Goal: Task Accomplishment & Management: Use online tool/utility

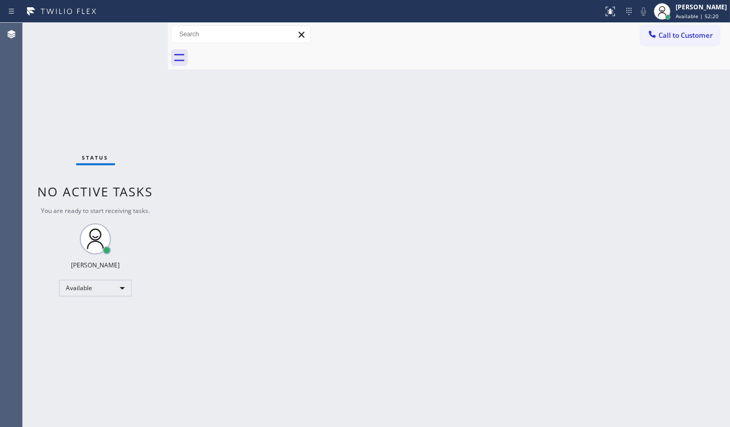
click at [122, 39] on div "Status No active tasks You are ready to start receiving tasks. JENIZA ALCAYDE A…" at bounding box center [95, 225] width 145 height 404
click at [113, 86] on div "Status No active tasks You are ready to start receiving tasks. JENIZA ALCAYDE A…" at bounding box center [95, 225] width 145 height 404
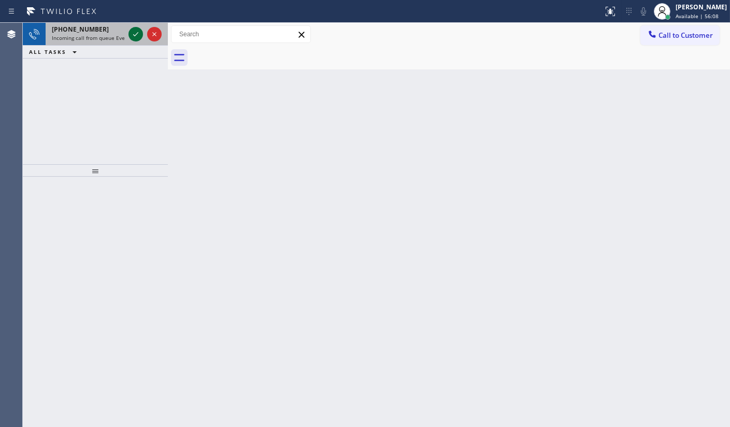
click at [131, 36] on icon at bounding box center [136, 34] width 12 height 12
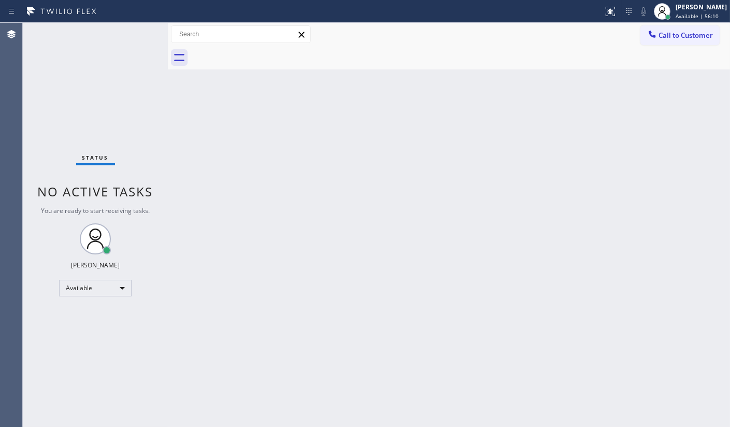
click at [131, 36] on div "Status No active tasks You are ready to start receiving tasks. JENIZA ALCAYDE A…" at bounding box center [95, 225] width 145 height 404
click at [614, 10] on icon at bounding box center [610, 11] width 12 height 12
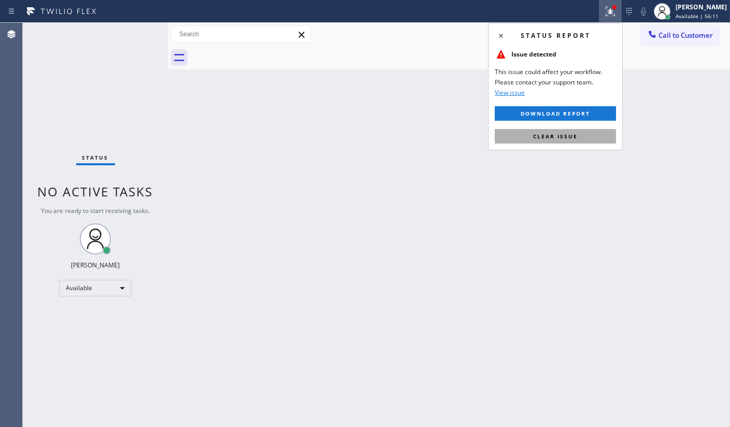
click at [574, 130] on button "Clear issue" at bounding box center [555, 136] width 121 height 15
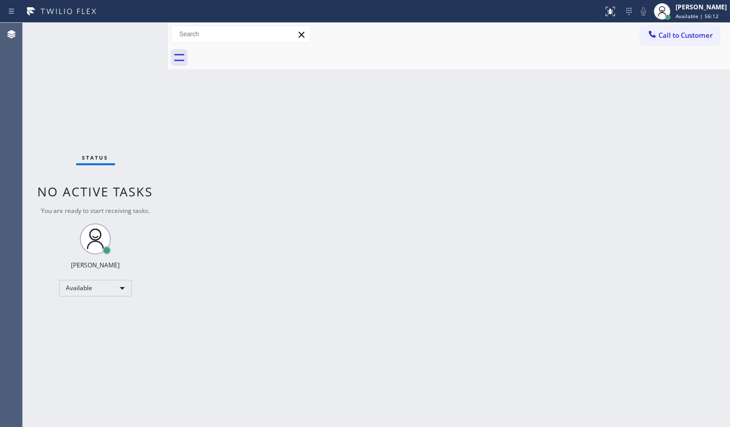
click at [104, 74] on div "Status No active tasks You are ready to start receiving tasks. JENIZA ALCAYDE A…" at bounding box center [95, 225] width 145 height 404
click at [113, 48] on div "Status No active tasks You are ready to start receiving tasks. JENIZA ALCAYDE A…" at bounding box center [95, 225] width 145 height 404
click at [59, 89] on div "Status No active tasks You are ready to start receiving tasks. JENIZA ALCAYDE A…" at bounding box center [95, 225] width 145 height 404
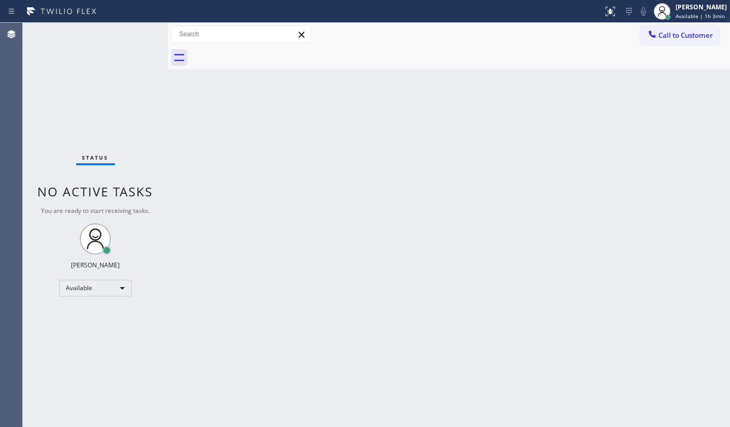
click at [104, 104] on div "Status No active tasks You are ready to start receiving tasks. JENIZA ALCAYDE A…" at bounding box center [95, 225] width 145 height 404
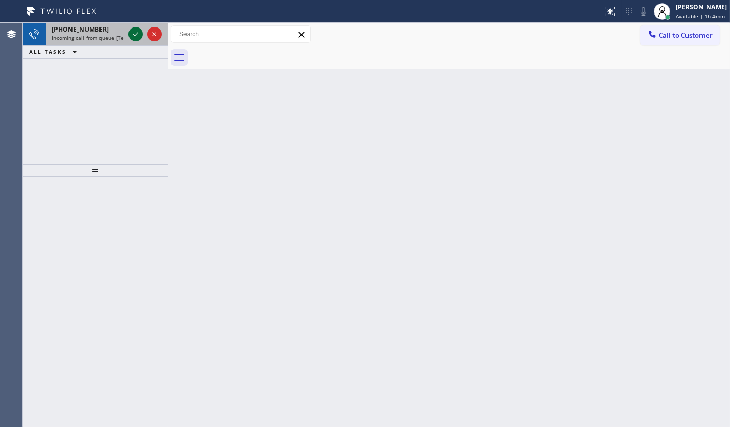
click at [135, 30] on icon at bounding box center [136, 34] width 12 height 12
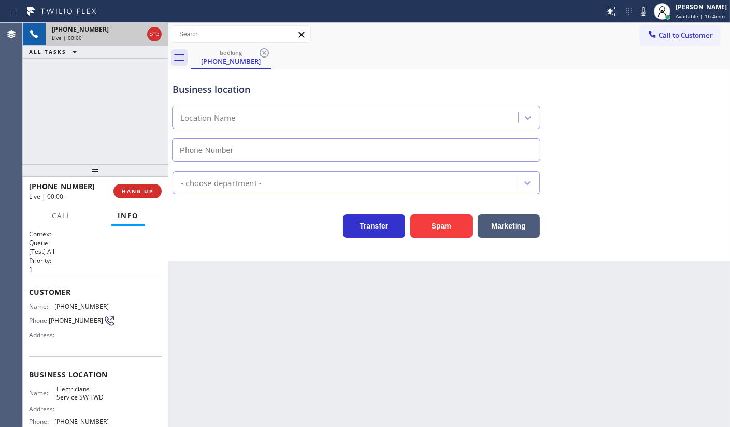
type input "[PHONE_NUMBER]"
click at [44, 93] on div "[PHONE_NUMBER] Live | 01:21 ALL TASKS ALL TASKS ACTIVE TASKS TASKS IN WRAP UP" at bounding box center [95, 93] width 145 height 141
click at [644, 9] on icon at bounding box center [643, 11] width 12 height 12
click at [135, 37] on icon at bounding box center [136, 34] width 12 height 12
click at [640, 11] on icon at bounding box center [643, 11] width 12 height 12
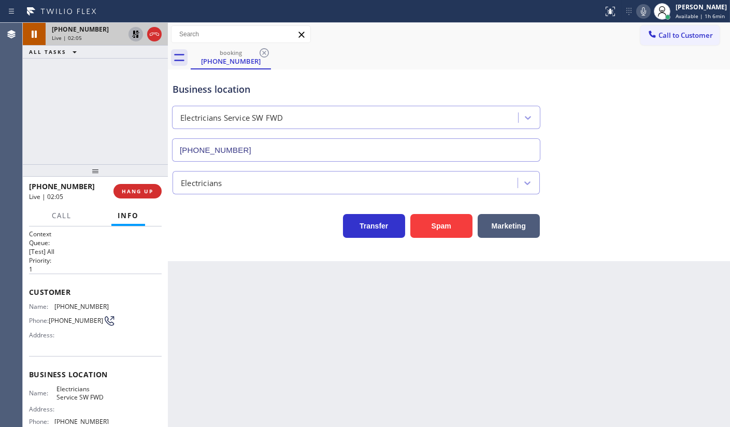
click at [140, 34] on icon at bounding box center [136, 34] width 12 height 12
drag, startPoint x: 56, startPoint y: 306, endPoint x: 108, endPoint y: 305, distance: 51.8
click at [108, 305] on div "Name: [PHONE_NUMBER] Phone: [PHONE_NUMBER] Address:" at bounding box center [95, 323] width 133 height 41
copy span "[PHONE_NUMBER]"
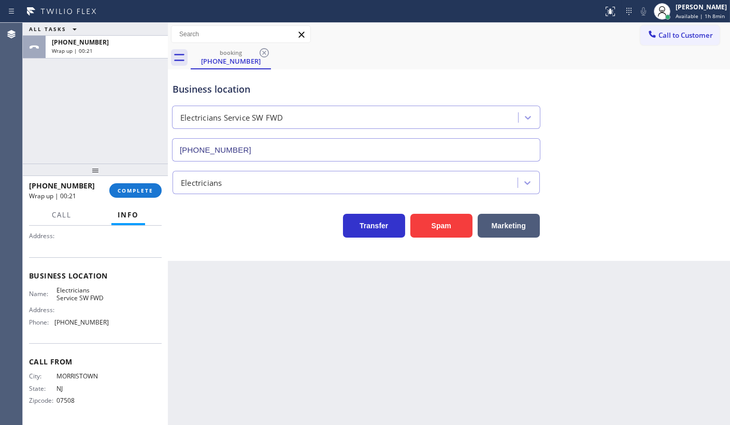
scroll to position [100, 0]
drag, startPoint x: 53, startPoint y: 324, endPoint x: 124, endPoint y: 323, distance: 70.5
click at [124, 323] on div "Name: Electricians Service SW FWD Address: Phone: [PHONE_NUMBER]" at bounding box center [95, 308] width 133 height 45
copy div "[PHONE_NUMBER]"
click at [141, 187] on button "COMPLETE" at bounding box center [135, 190] width 52 height 15
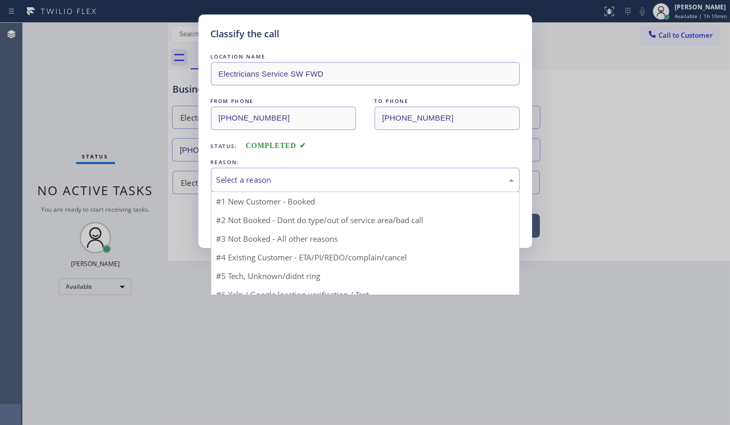
drag, startPoint x: 235, startPoint y: 181, endPoint x: 254, endPoint y: 212, distance: 36.8
click at [236, 180] on div "Select a reason" at bounding box center [365, 180] width 297 height 12
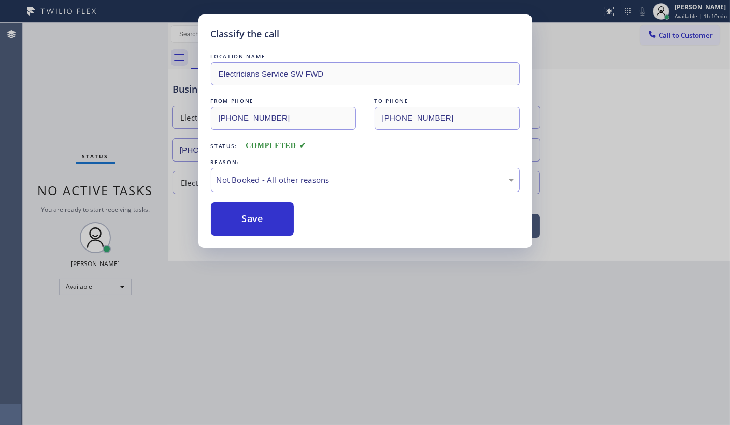
click at [255, 216] on button "Save" at bounding box center [252, 219] width 83 height 33
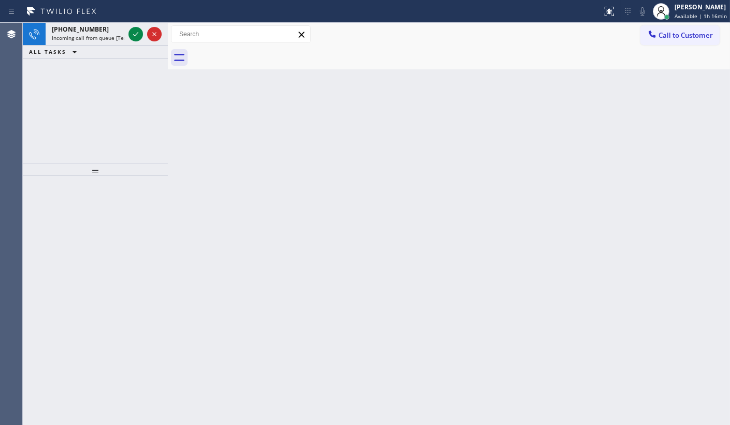
drag, startPoint x: 93, startPoint y: 90, endPoint x: 99, endPoint y: 82, distance: 10.1
click at [97, 85] on div "[PHONE_NUMBER] Incoming call from queue [Test] All ALL TASKS ALL TASKS ACTIVE T…" at bounding box center [95, 93] width 145 height 141
click at [150, 21] on div "Status report No issues detected If you experience an issue, please download th…" at bounding box center [365, 11] width 730 height 23
click at [137, 27] on div at bounding box center [144, 34] width 37 height 23
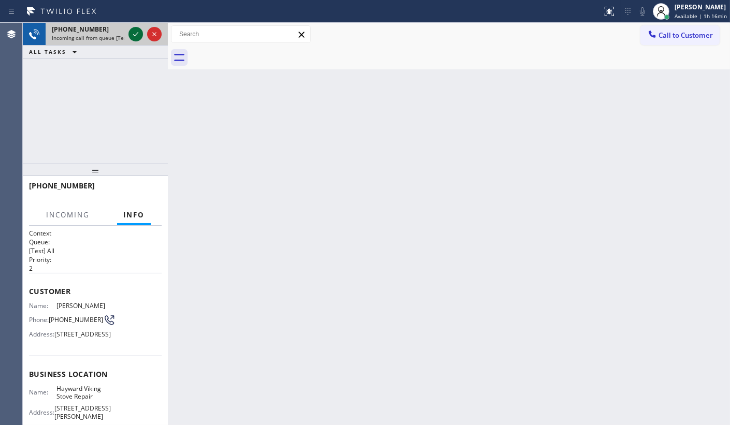
drag, startPoint x: 136, startPoint y: 27, endPoint x: 137, endPoint y: 33, distance: 5.7
click at [137, 33] on icon at bounding box center [136, 34] width 12 height 12
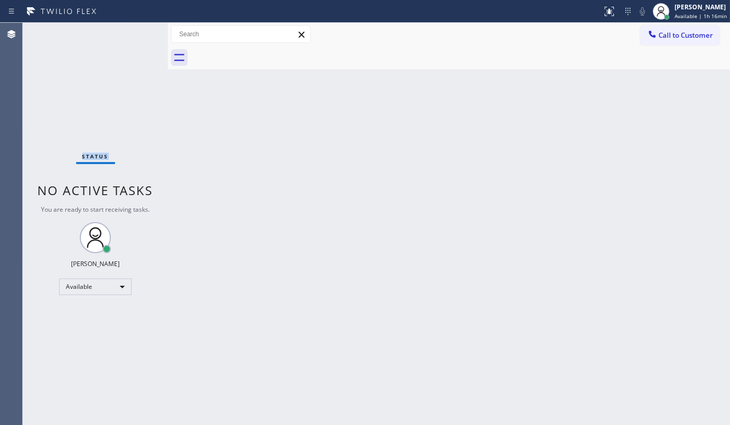
click at [138, 34] on div "Status No active tasks You are ready to start receiving tasks. JENIZA ALCAYDE A…" at bounding box center [95, 224] width 145 height 403
click at [609, 10] on icon at bounding box center [609, 11] width 9 height 9
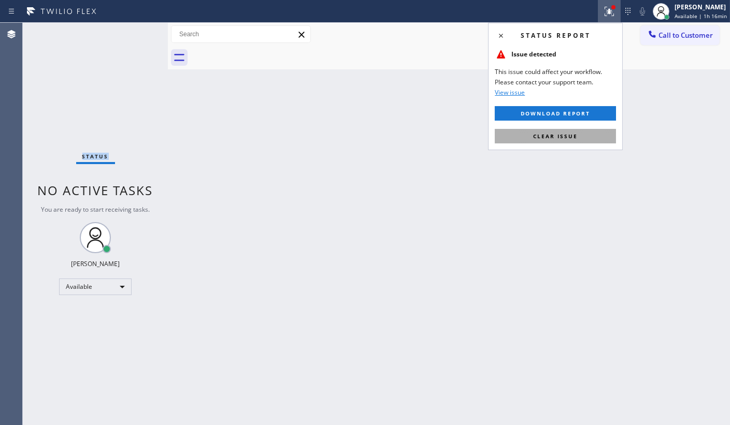
click at [535, 134] on span "Clear issue" at bounding box center [555, 136] width 45 height 7
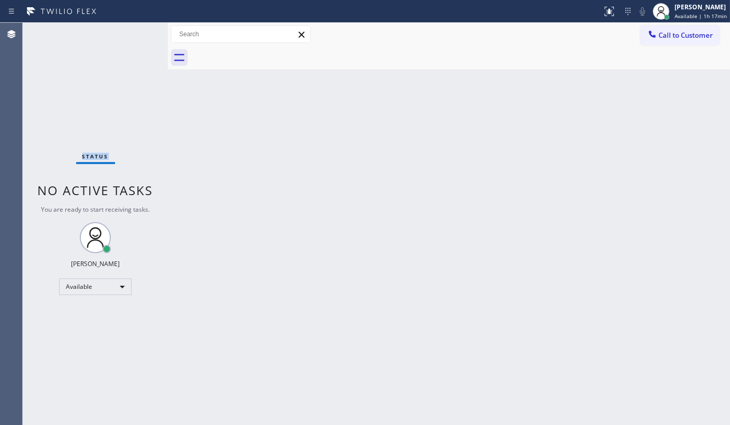
drag, startPoint x: 70, startPoint y: 71, endPoint x: 79, endPoint y: 78, distance: 11.8
click at [78, 78] on div "Status No active tasks You are ready to start receiving tasks. JENIZA ALCAYDE A…" at bounding box center [95, 224] width 145 height 403
click at [508, 237] on div "Back to Dashboard Change Sender ID Customers Technicians Select a contact Outbo…" at bounding box center [449, 224] width 562 height 403
click at [135, 80] on div "Status No active tasks You are ready to start receiving tasks. JENIZA ALCAYDE A…" at bounding box center [95, 224] width 145 height 403
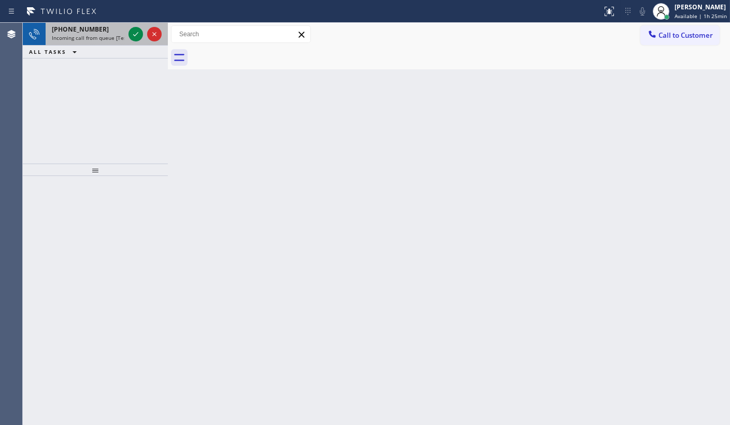
drag, startPoint x: 98, startPoint y: 34, endPoint x: 128, endPoint y: 23, distance: 32.4
click at [102, 31] on div "[PHONE_NUMBER] Incoming call from queue [Test] All" at bounding box center [86, 34] width 81 height 23
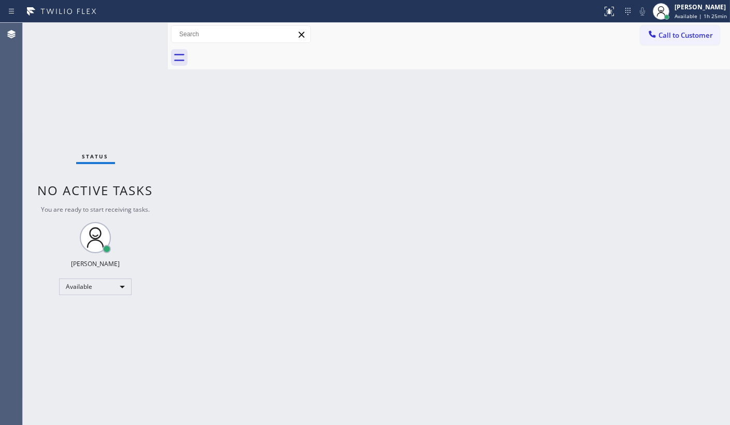
click at [141, 32] on div "Status No active tasks You are ready to start receiving tasks. JENIZA ALCAYDE A…" at bounding box center [95, 224] width 145 height 403
click at [138, 32] on div "Status No active tasks You are ready to start receiving tasks. JENIZA ALCAYDE A…" at bounding box center [95, 224] width 145 height 403
click at [137, 31] on div "Status No active tasks You are ready to start receiving tasks. JENIZA ALCAYDE A…" at bounding box center [95, 224] width 145 height 403
click at [62, 279] on div "Available" at bounding box center [95, 287] width 73 height 17
click at [78, 337] on li "Break" at bounding box center [95, 340] width 70 height 12
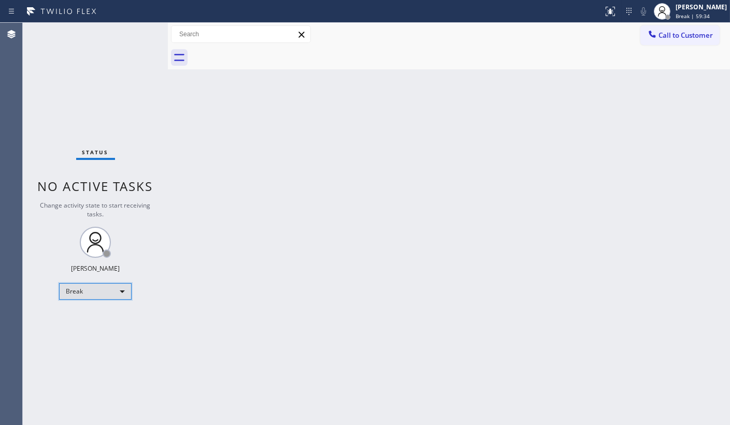
click at [79, 290] on div "Break" at bounding box center [95, 291] width 73 height 17
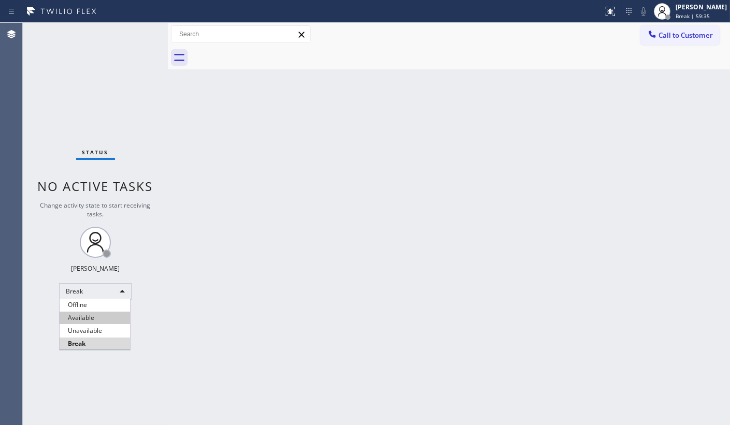
click at [87, 319] on li "Available" at bounding box center [95, 318] width 70 height 12
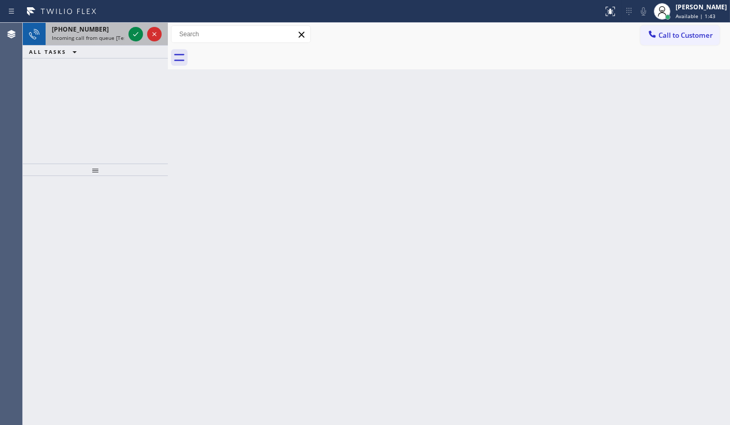
drag, startPoint x: 114, startPoint y: 27, endPoint x: 120, endPoint y: 31, distance: 6.5
click at [114, 27] on div "[PHONE_NUMBER]" at bounding box center [88, 29] width 73 height 9
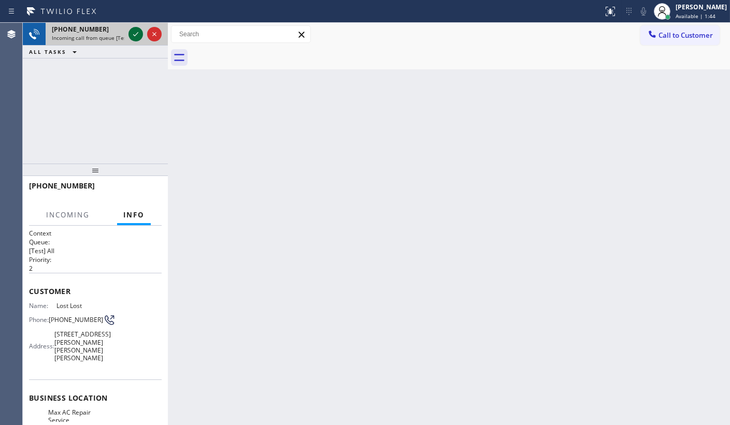
click at [135, 32] on icon at bounding box center [136, 34] width 12 height 12
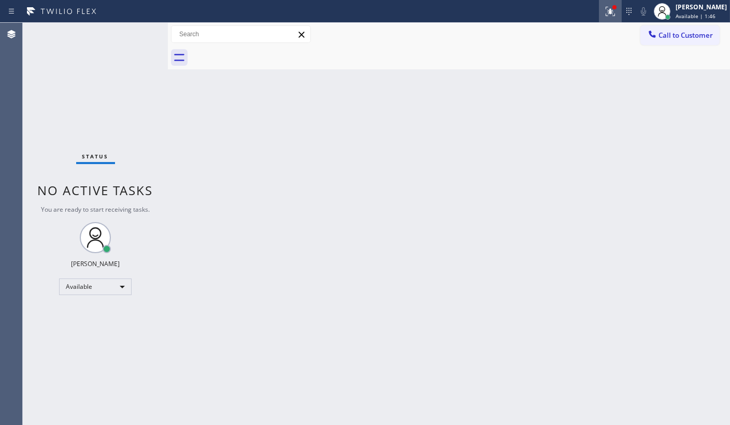
click at [618, 10] on div at bounding box center [610, 11] width 23 height 12
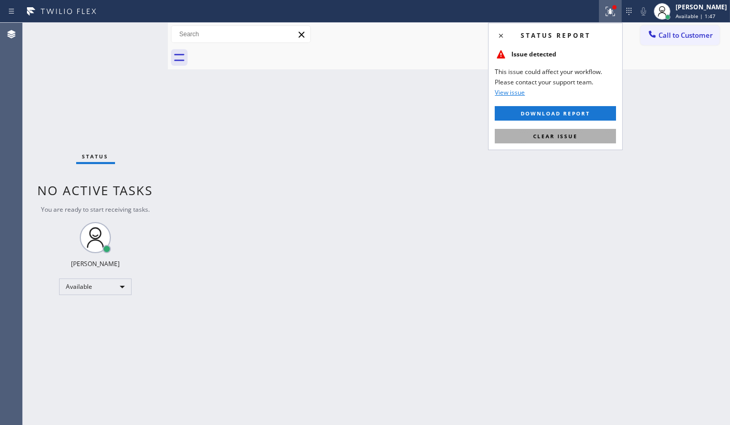
click at [550, 137] on span "Clear issue" at bounding box center [555, 136] width 45 height 7
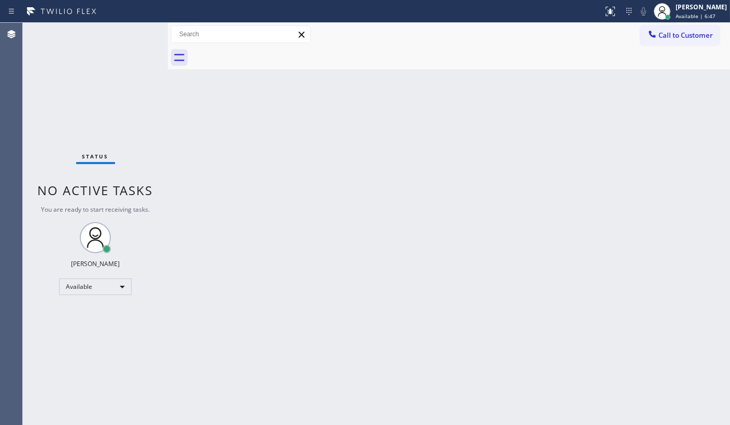
click at [134, 36] on div "Status No active tasks You are ready to start receiving tasks. JENIZA ALCAYDE A…" at bounding box center [95, 224] width 145 height 403
click at [286, 155] on div "Back to Dashboard Change Sender ID Customers Technicians Select a contact Outbo…" at bounding box center [449, 224] width 562 height 403
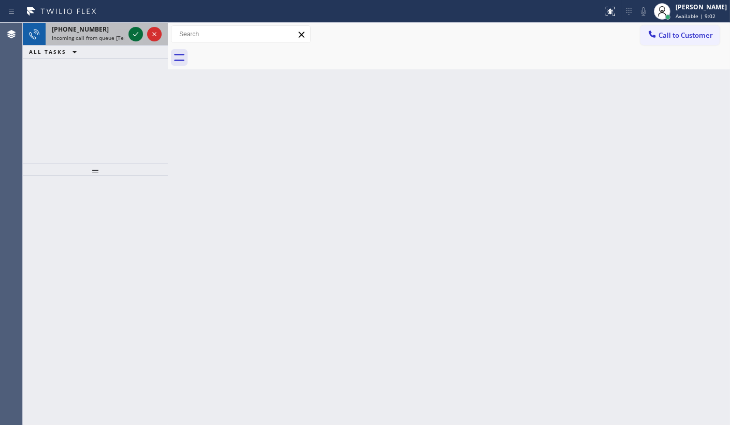
click at [137, 32] on icon at bounding box center [136, 34] width 12 height 12
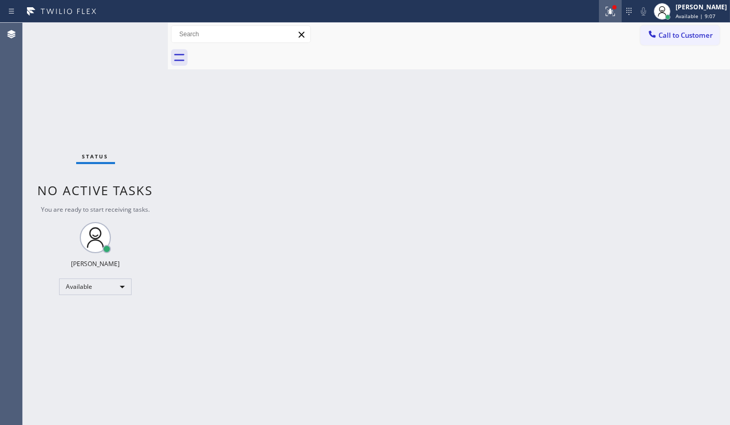
click at [604, 12] on div at bounding box center [610, 11] width 23 height 12
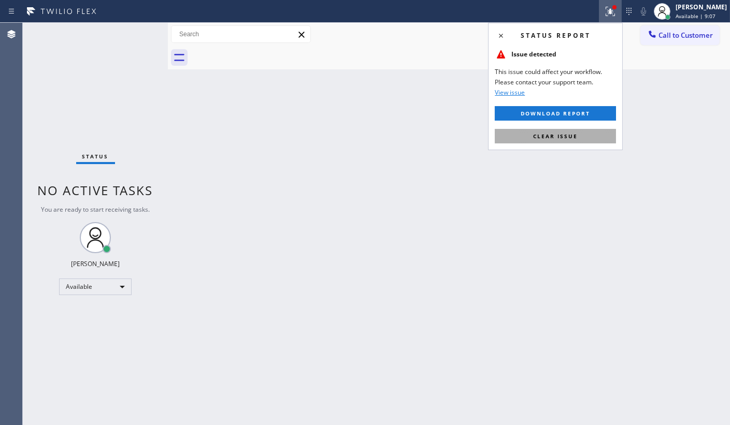
click at [599, 141] on button "Clear issue" at bounding box center [555, 136] width 121 height 15
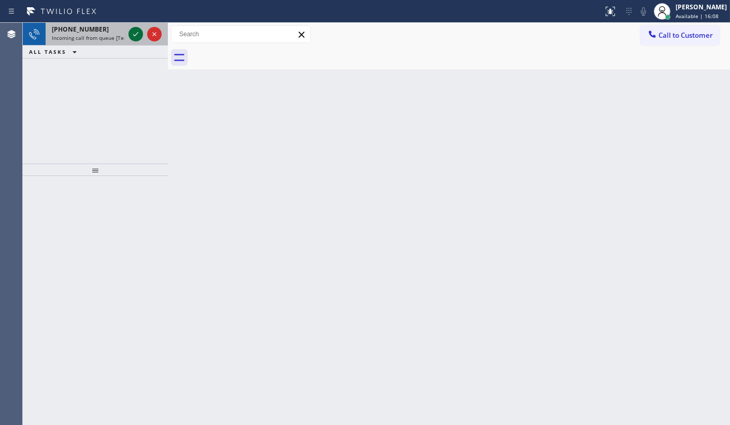
click at [139, 31] on icon at bounding box center [136, 34] width 12 height 12
click at [131, 31] on icon at bounding box center [136, 34] width 12 height 12
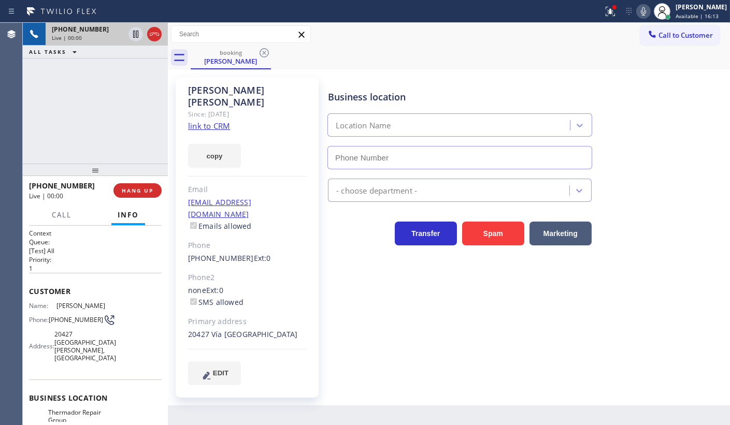
type input "[PHONE_NUMBER]"
click at [209, 121] on link "link to CRM" at bounding box center [209, 126] width 42 height 10
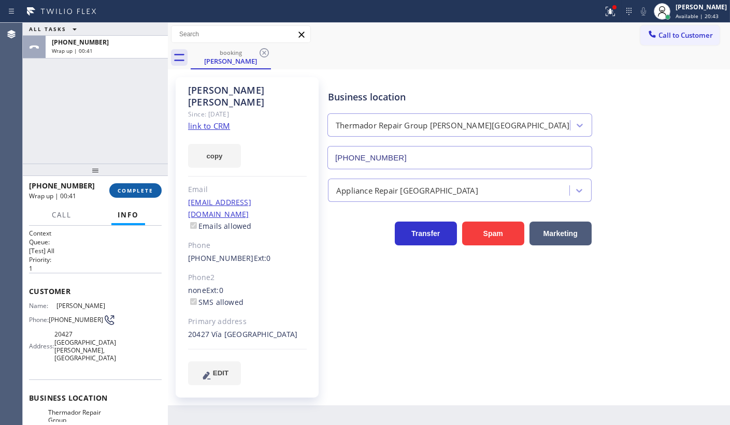
click at [144, 192] on span "COMPLETE" at bounding box center [136, 190] width 36 height 7
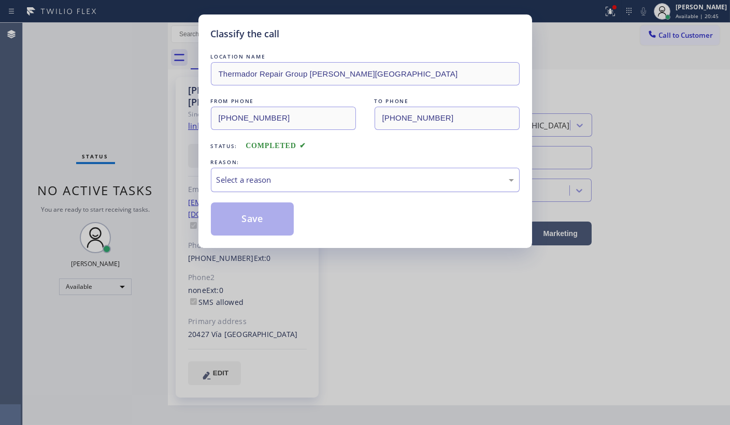
click at [219, 174] on div "Select a reason" at bounding box center [365, 180] width 297 height 12
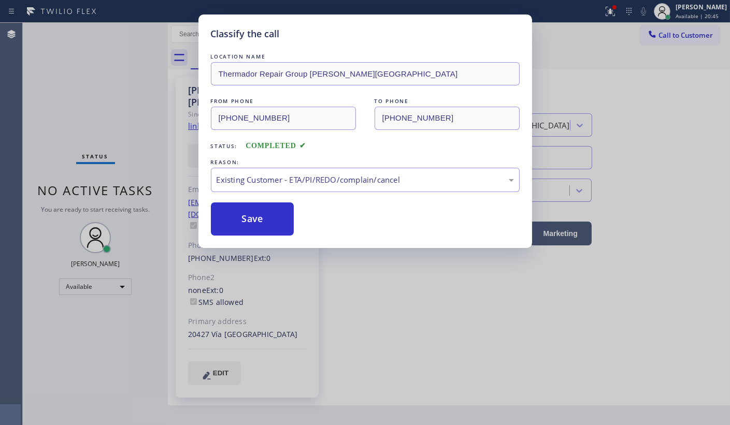
drag, startPoint x: 234, startPoint y: 238, endPoint x: 229, endPoint y: 211, distance: 27.9
click at [229, 211] on button "Save" at bounding box center [252, 219] width 83 height 33
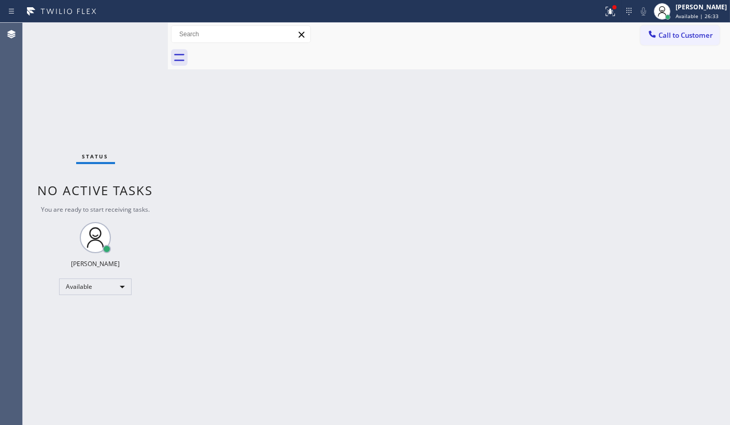
click at [110, 47] on div "Status No active tasks You are ready to start receiving tasks. JENIZA ALCAYDE A…" at bounding box center [95, 224] width 145 height 403
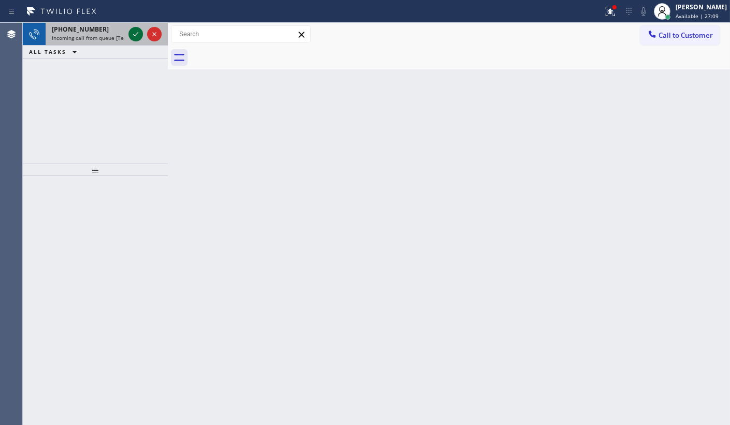
click at [131, 31] on icon at bounding box center [136, 34] width 12 height 12
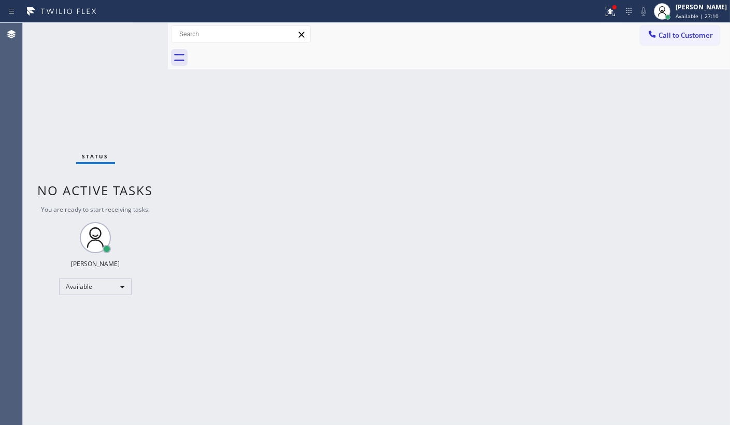
click at [132, 32] on div "Status No active tasks You are ready to start receiving tasks. JENIZA ALCAYDE A…" at bounding box center [95, 224] width 145 height 403
click at [606, 11] on icon at bounding box center [610, 11] width 12 height 12
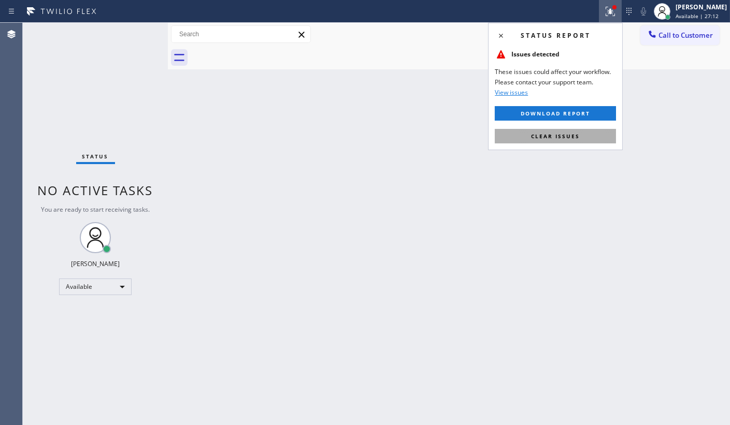
click at [591, 142] on button "Clear issues" at bounding box center [555, 136] width 121 height 15
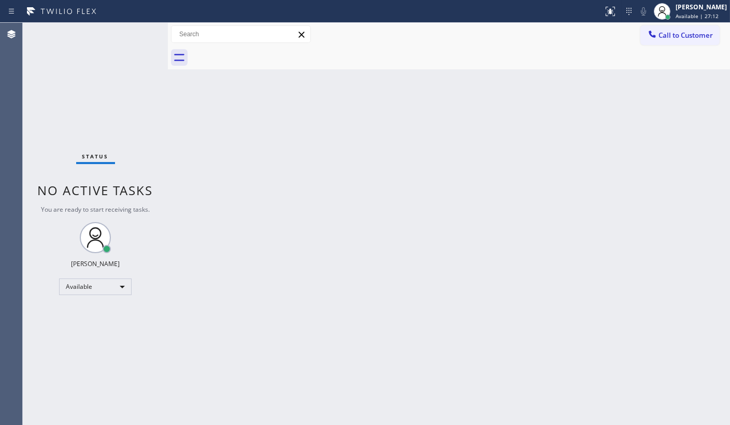
click at [587, 135] on div "Back to Dashboard Change Sender ID Customers Technicians Select a contact Outbo…" at bounding box center [449, 224] width 562 height 403
click at [141, 32] on div "Status No active tasks You are ready to start receiving tasks. JENIZA ALCAYDE A…" at bounding box center [95, 224] width 145 height 403
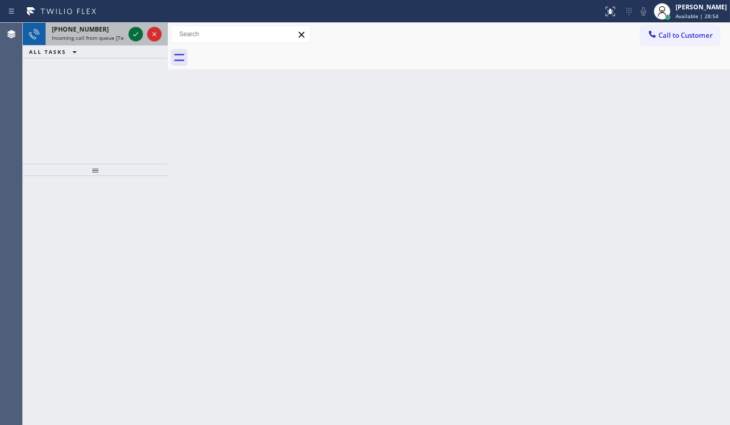
click at [137, 36] on icon at bounding box center [136, 34] width 12 height 12
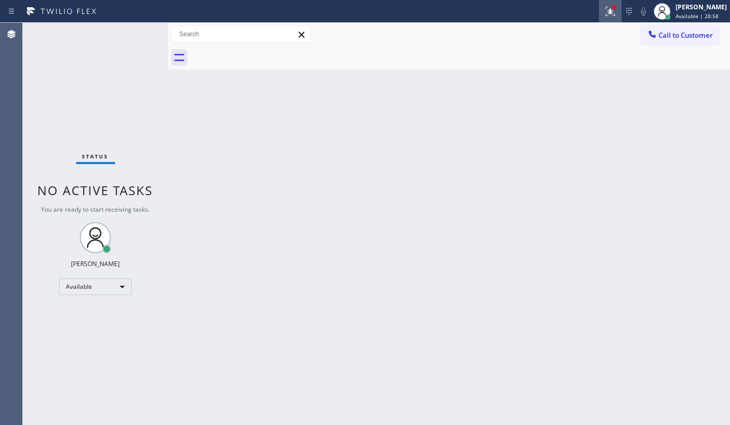
click at [611, 15] on icon at bounding box center [610, 11] width 12 height 12
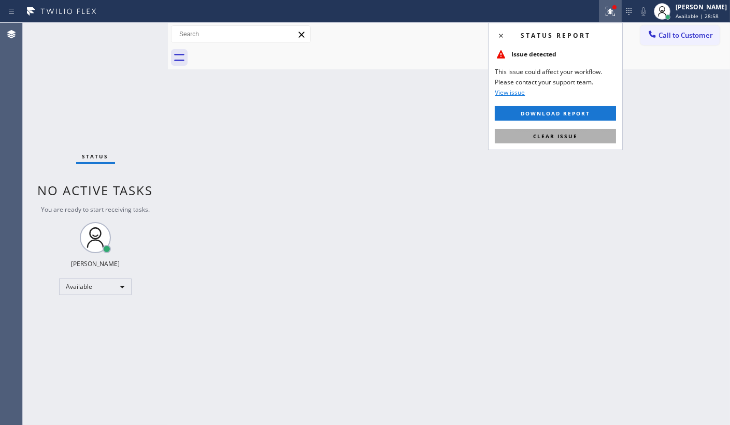
click at [585, 136] on button "Clear issue" at bounding box center [555, 136] width 121 height 15
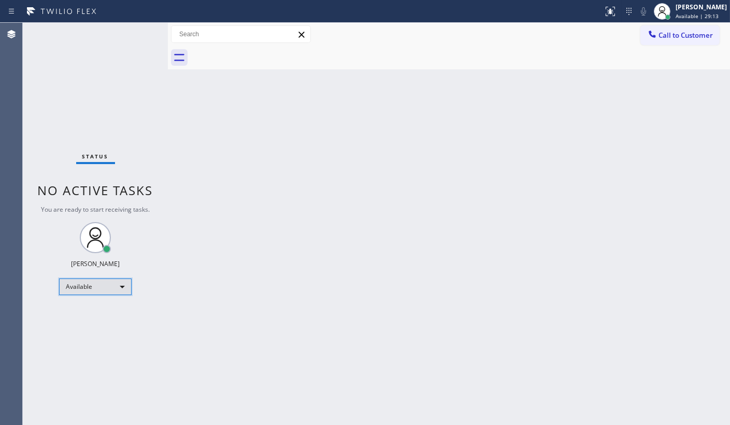
click at [89, 289] on div "Available" at bounding box center [95, 287] width 73 height 17
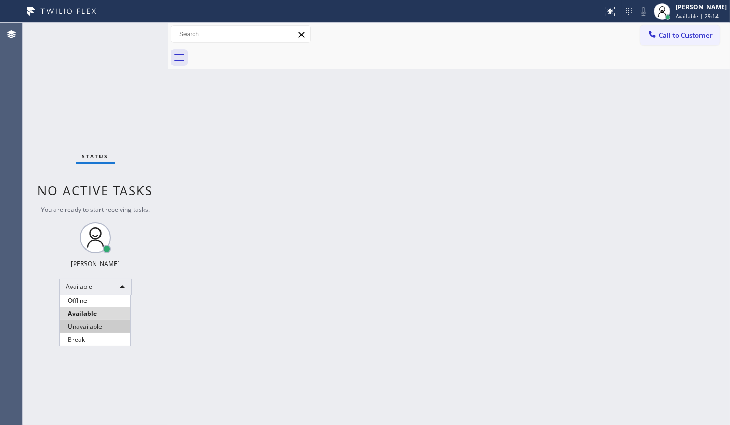
click at [97, 329] on li "Unavailable" at bounding box center [95, 327] width 70 height 12
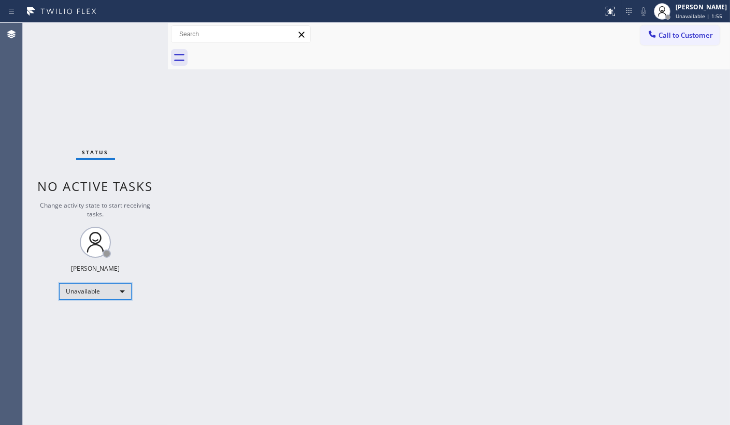
click at [80, 288] on div "Unavailable" at bounding box center [95, 291] width 73 height 17
click at [85, 320] on li "Available" at bounding box center [95, 318] width 70 height 12
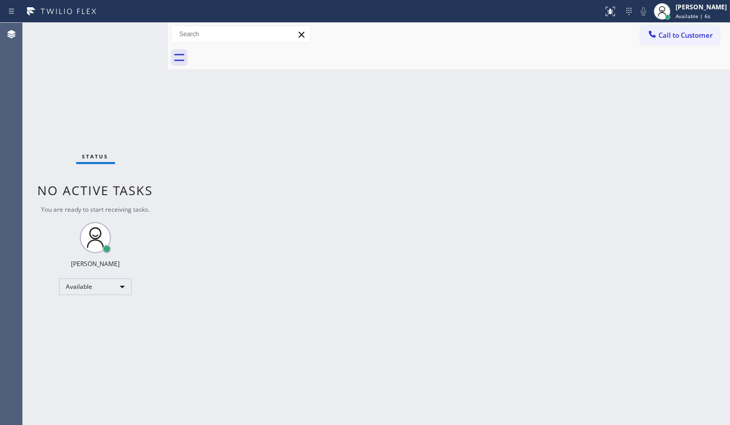
click at [82, 66] on div "Status No active tasks You are ready to start receiving tasks. JENIZA ALCAYDE A…" at bounding box center [95, 224] width 145 height 403
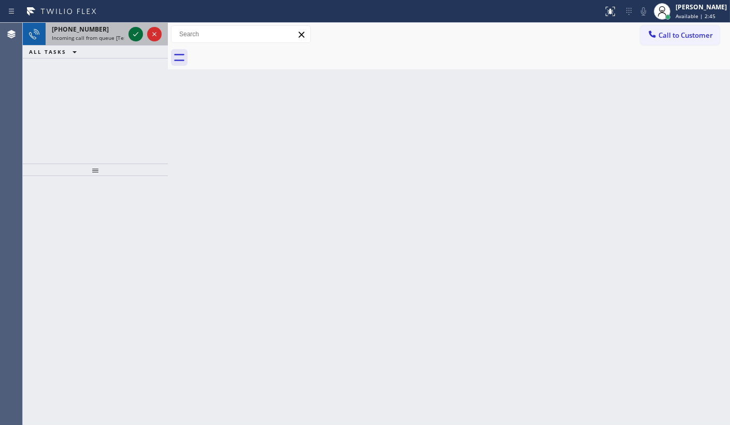
click at [142, 37] on div at bounding box center [135, 34] width 15 height 12
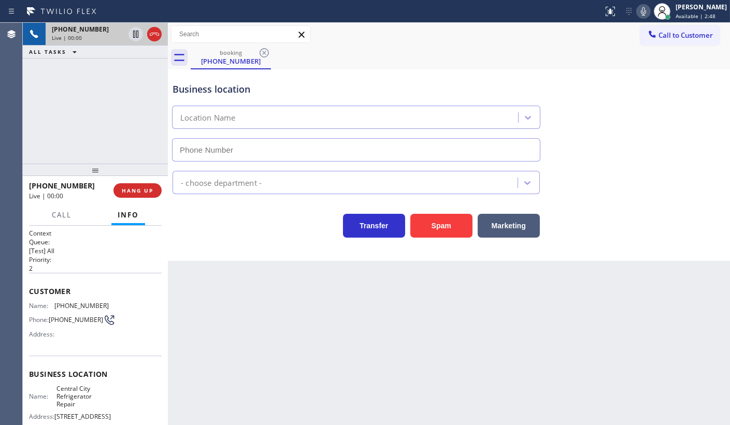
type input "[PHONE_NUMBER]"
click at [137, 183] on button "HANG UP" at bounding box center [137, 190] width 48 height 15
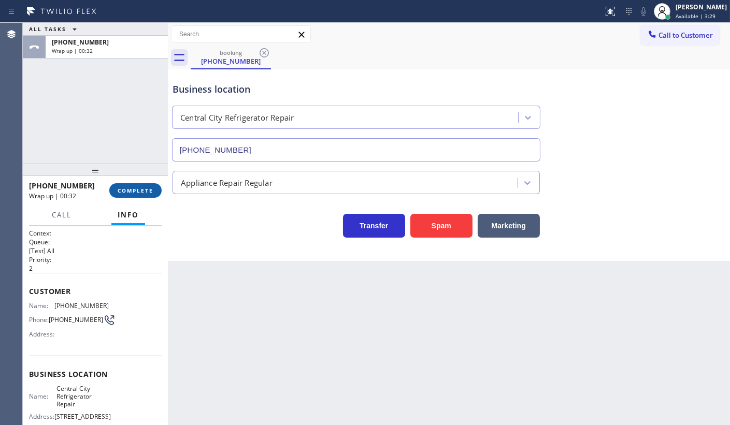
click at [130, 189] on span "COMPLETE" at bounding box center [136, 190] width 36 height 7
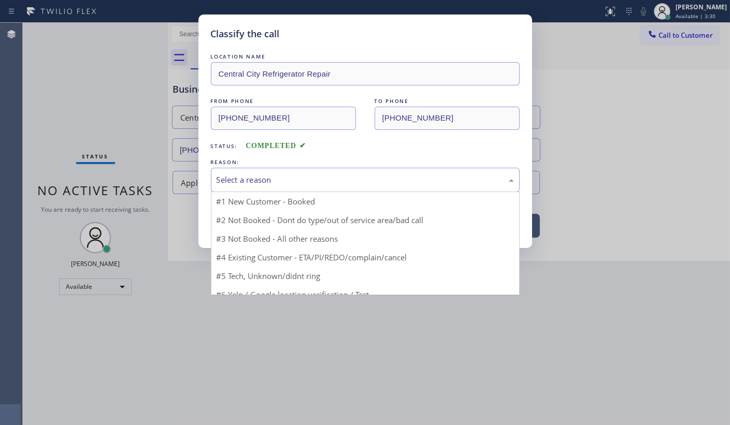
click at [276, 178] on div "Select a reason" at bounding box center [365, 180] width 297 height 12
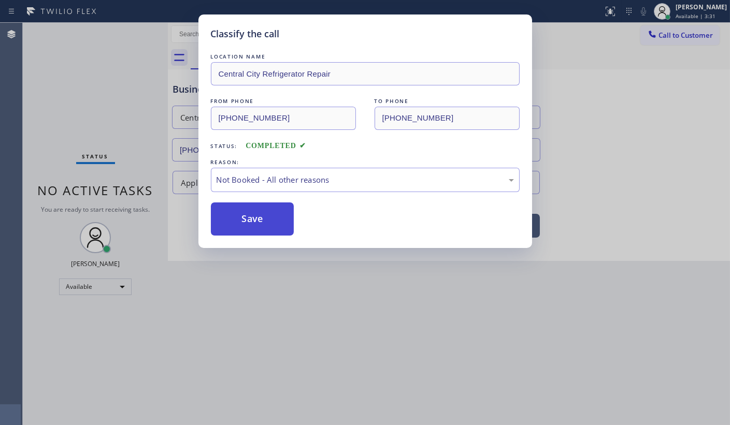
click at [233, 214] on button "Save" at bounding box center [252, 219] width 83 height 33
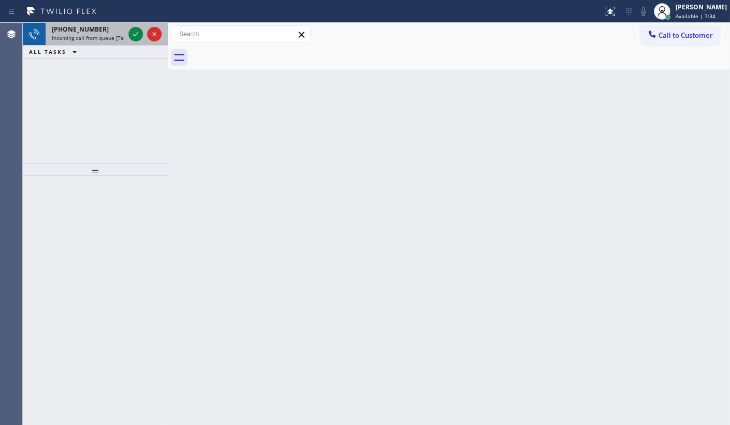
click at [126, 36] on div "[PHONE_NUMBER] Incoming call from queue [Test] All" at bounding box center [95, 34] width 145 height 23
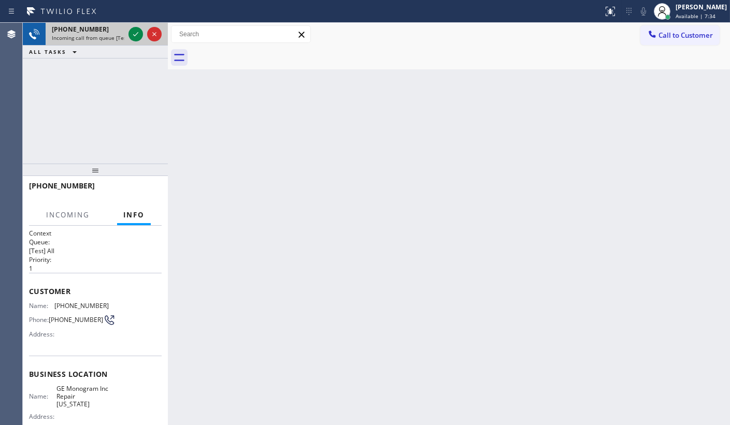
click at [127, 36] on div at bounding box center [144, 34] width 37 height 23
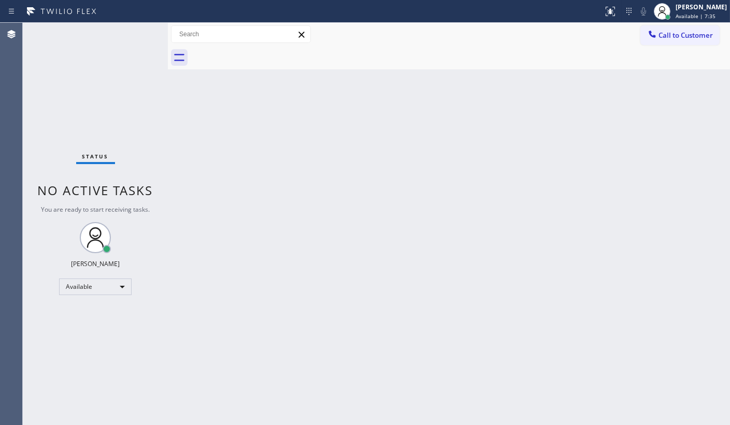
click at [133, 34] on div "Status No active tasks You are ready to start receiving tasks. JENIZA ALCAYDE A…" at bounding box center [95, 224] width 145 height 403
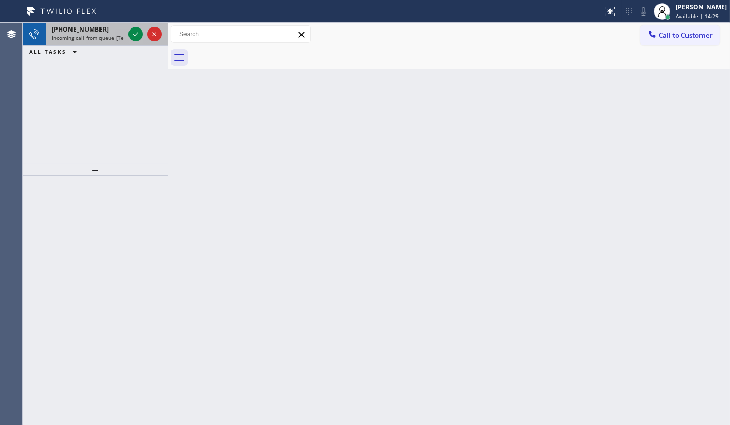
click at [146, 28] on div at bounding box center [144, 34] width 37 height 23
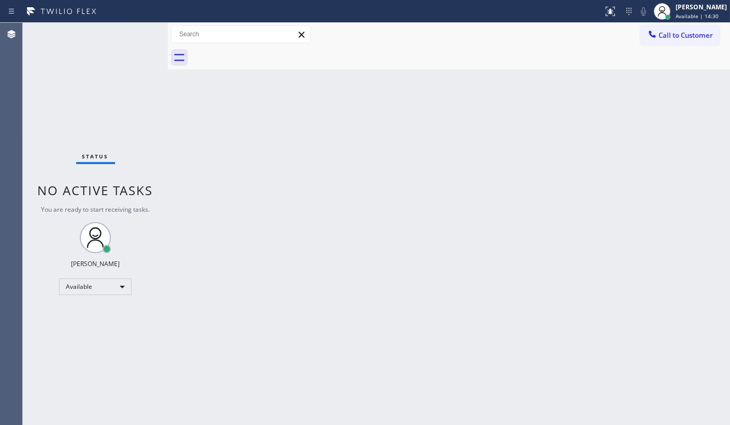
click at [142, 35] on div "Status No active tasks You are ready to start receiving tasks. JENIZA ALCAYDE A…" at bounding box center [95, 224] width 145 height 403
click at [101, 71] on div "Status No active tasks You are ready to start receiving tasks. JENIZA ALCAYDE A…" at bounding box center [95, 224] width 145 height 403
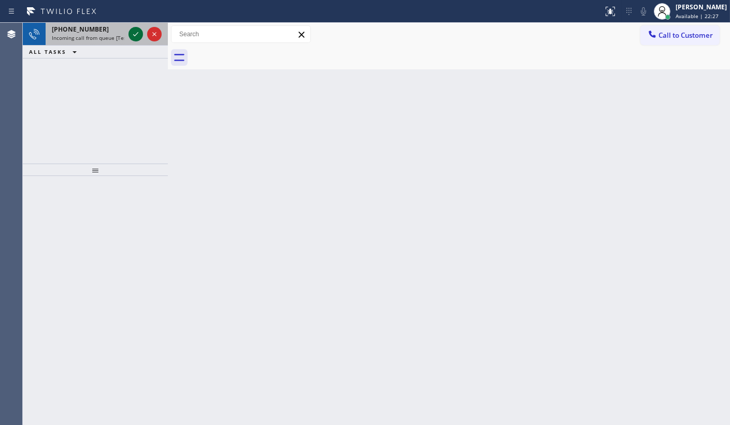
click at [135, 34] on icon at bounding box center [136, 34] width 12 height 12
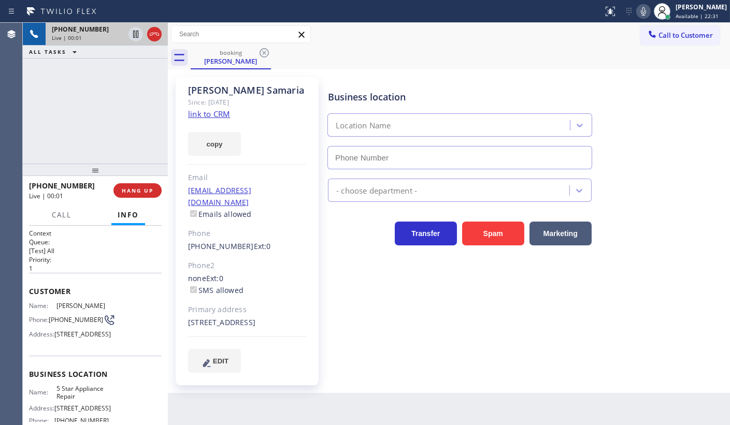
type input "[PHONE_NUMBER]"
click at [216, 113] on link "link to CRM" at bounding box center [209, 114] width 42 height 10
click at [643, 10] on icon at bounding box center [643, 11] width 5 height 8
drag, startPoint x: 43, startPoint y: 110, endPoint x: 98, endPoint y: 88, distance: 59.3
click at [64, 100] on div "[PHONE_NUMBER] Live | 01:14 ALL TASKS ALL TASKS ACTIVE TASKS TASKS IN WRAP UP" at bounding box center [95, 93] width 145 height 141
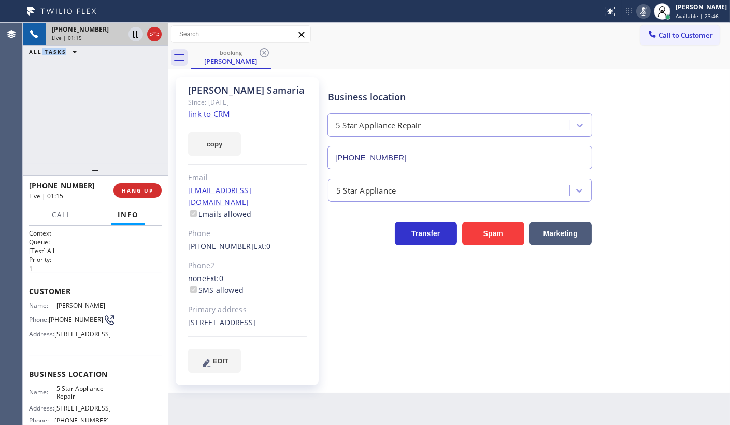
click at [645, 8] on icon at bounding box center [643, 11] width 5 height 8
click at [61, 213] on span "Call" at bounding box center [62, 214] width 20 height 9
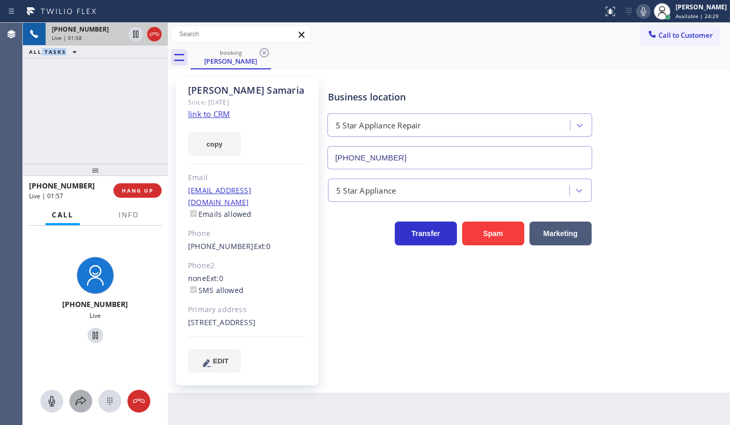
click at [81, 405] on icon at bounding box center [81, 401] width 12 height 12
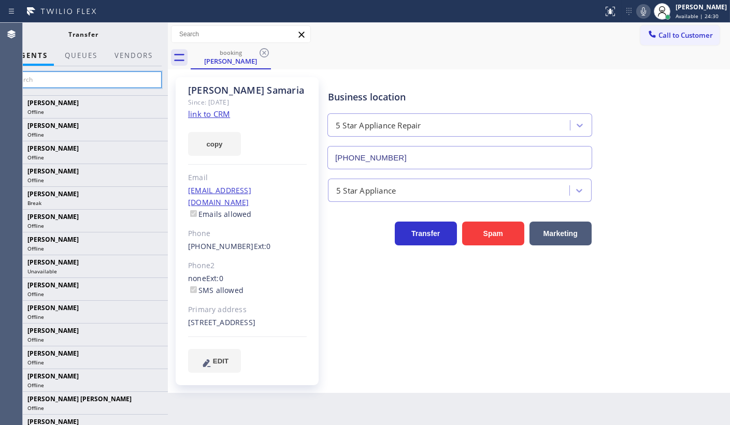
click at [99, 81] on input "text" at bounding box center [84, 79] width 156 height 17
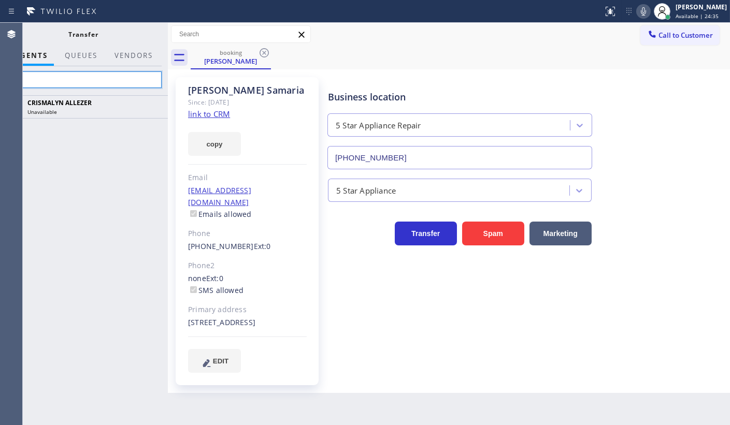
type input "c"
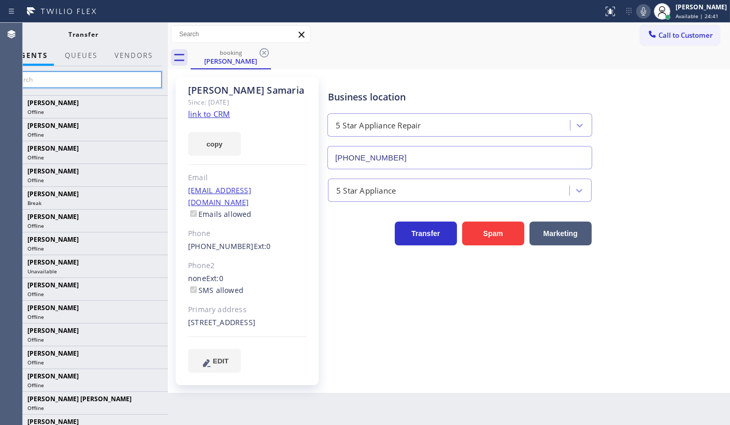
click at [47, 82] on input "text" at bounding box center [84, 79] width 156 height 17
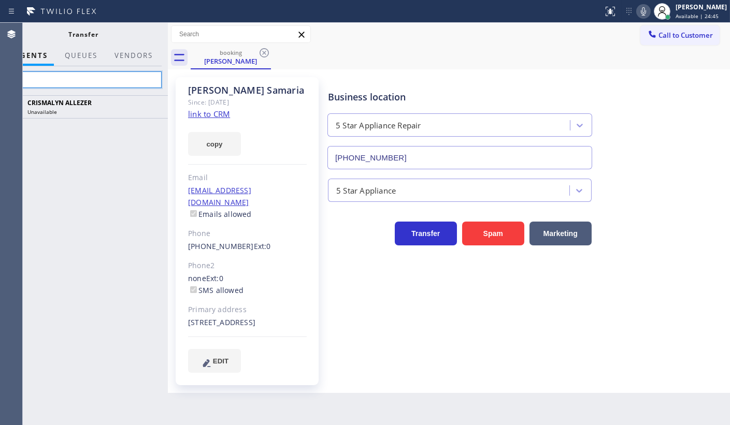
click at [104, 79] on input "cri" at bounding box center [84, 79] width 156 height 17
click at [647, 12] on icon at bounding box center [643, 11] width 12 height 12
click at [646, 12] on icon at bounding box center [643, 11] width 5 height 8
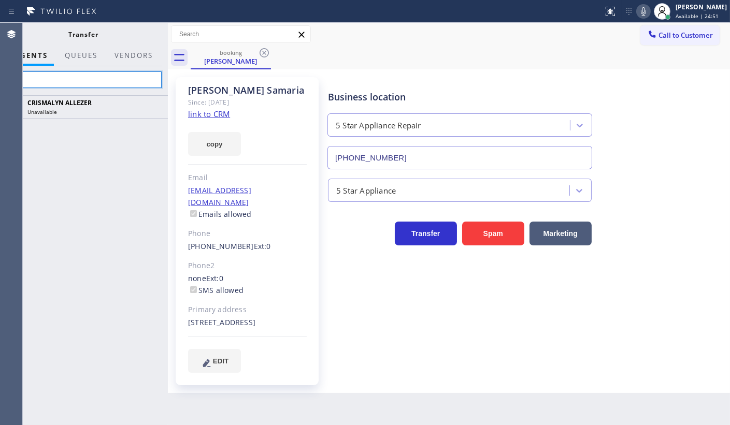
click at [57, 79] on input "cri" at bounding box center [84, 79] width 156 height 17
type input "c"
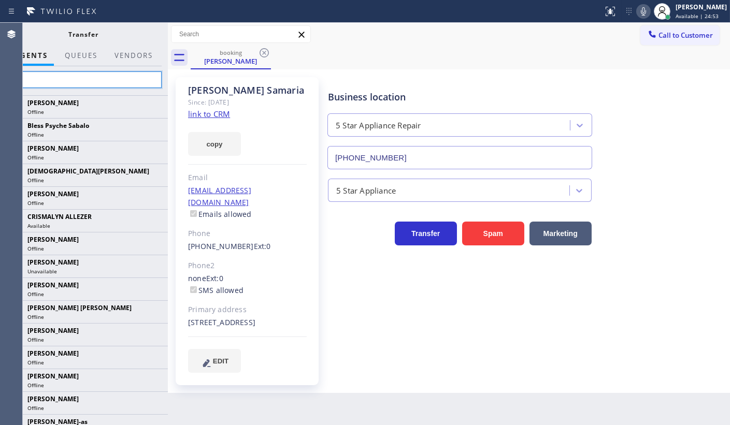
type input "cri"
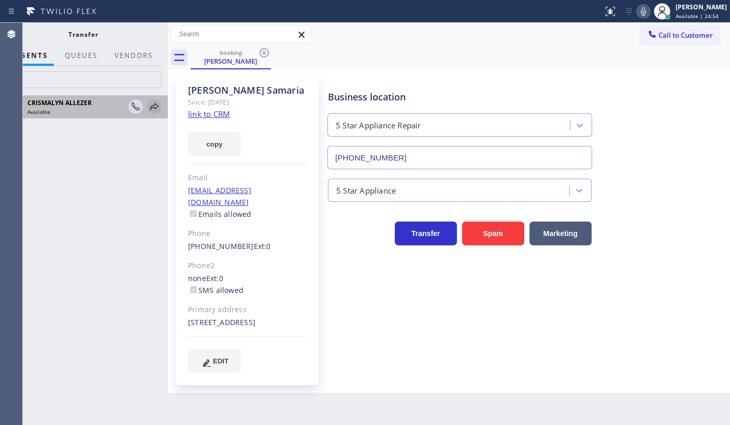
click at [155, 104] on icon at bounding box center [154, 106] width 8 height 7
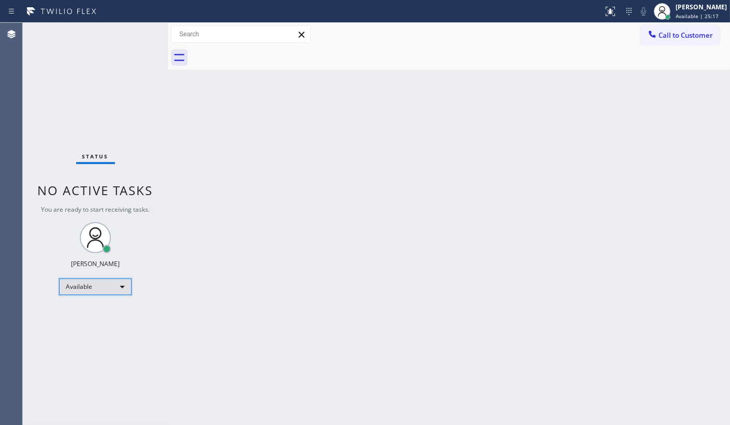
click at [69, 282] on div "Available" at bounding box center [95, 287] width 73 height 17
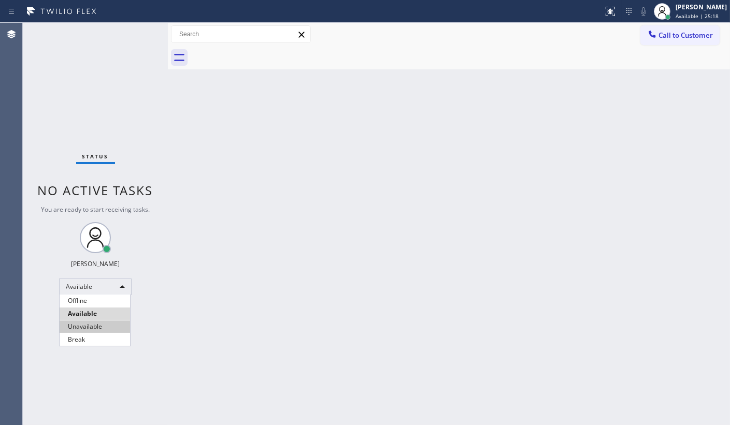
click at [76, 325] on li "Unavailable" at bounding box center [95, 327] width 70 height 12
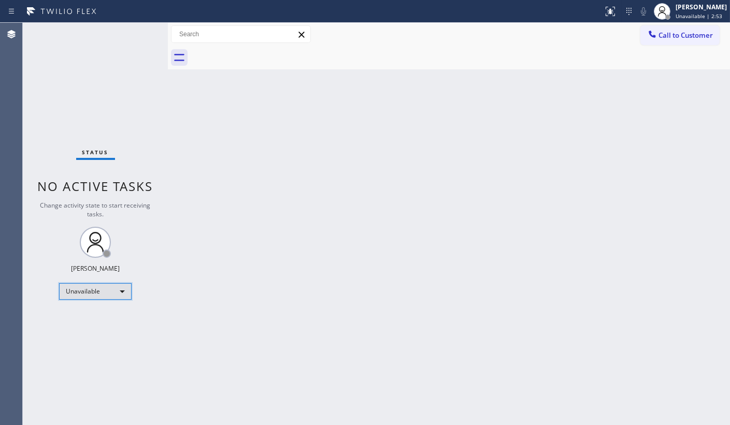
click at [87, 290] on div "Unavailable" at bounding box center [95, 291] width 73 height 17
click at [89, 320] on li "Available" at bounding box center [95, 318] width 70 height 12
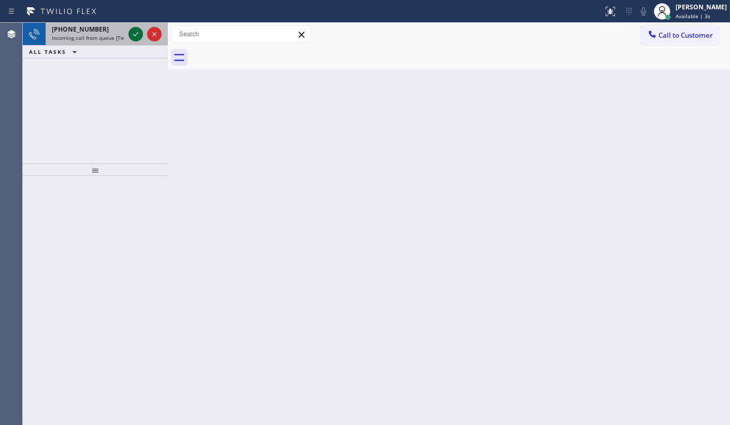
click at [138, 30] on icon at bounding box center [136, 34] width 12 height 12
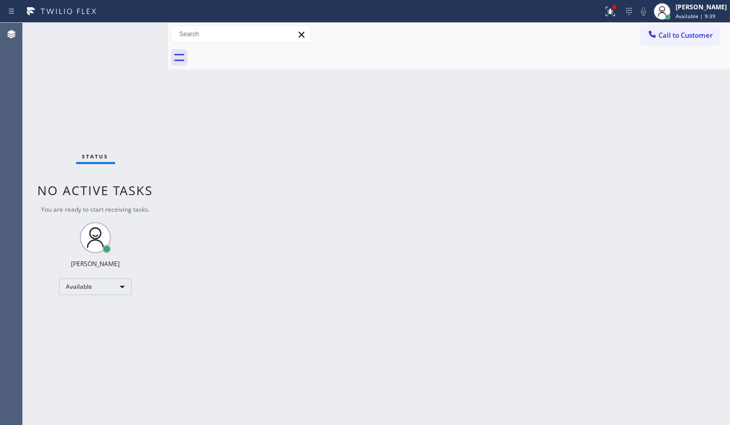
click at [168, 83] on div at bounding box center [168, 224] width 0 height 403
click at [95, 77] on div "Status No active tasks You are ready to start receiving tasks. JENIZA ALCAYDE A…" at bounding box center [95, 224] width 145 height 403
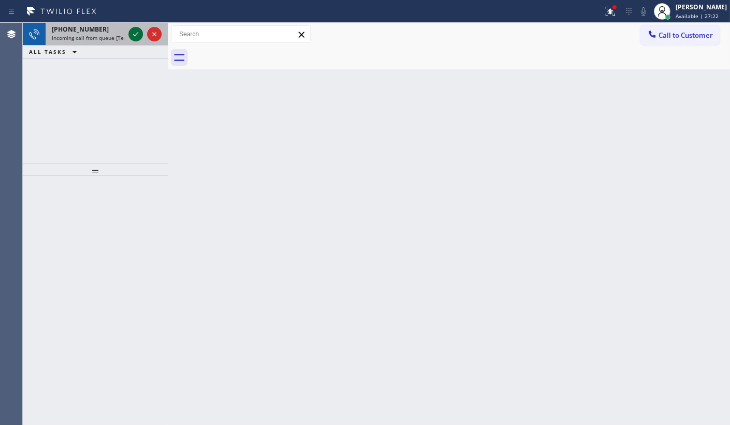
click at [135, 31] on icon at bounding box center [136, 34] width 12 height 12
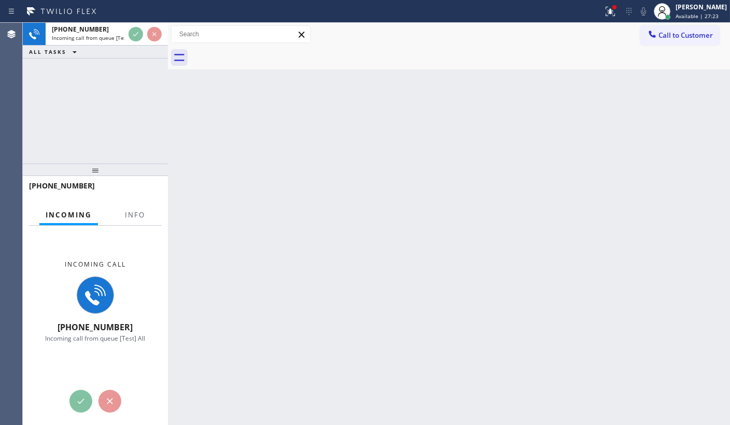
click at [136, 43] on div at bounding box center [144, 34] width 37 height 23
click at [138, 208] on button "Info" at bounding box center [135, 215] width 33 height 20
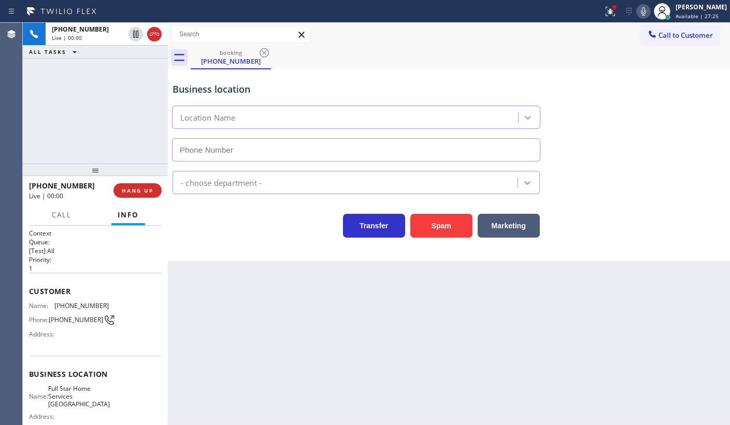
type input "[PHONE_NUMBER]"
drag, startPoint x: 608, startPoint y: 6, endPoint x: 611, endPoint y: 10, distance: 5.6
click at [611, 10] on icon at bounding box center [610, 11] width 12 height 12
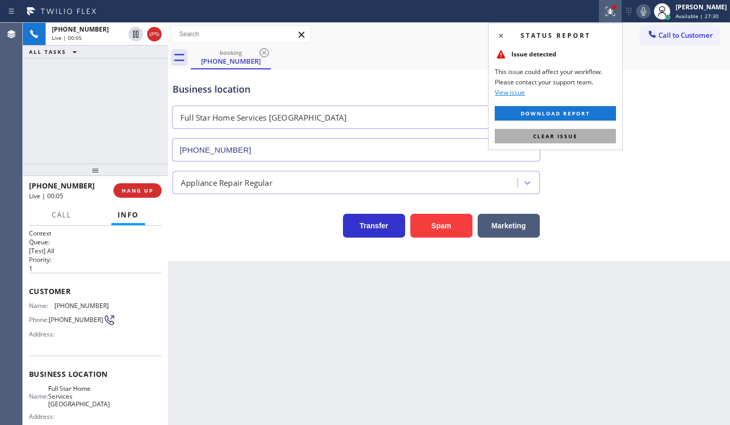
click at [601, 134] on button "Clear issue" at bounding box center [555, 136] width 121 height 15
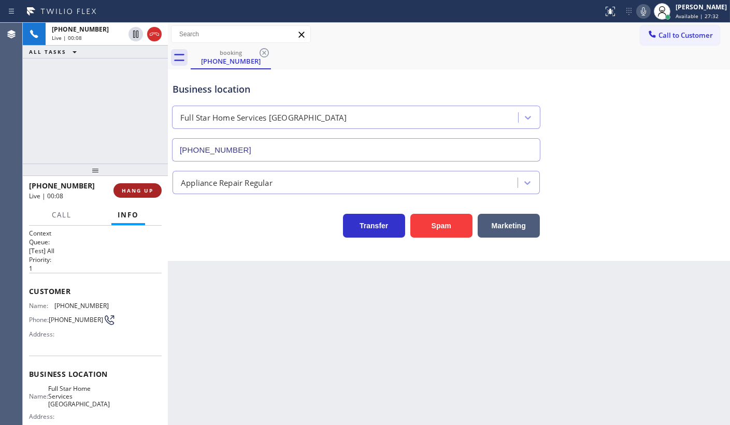
click at [126, 193] on span "HANG UP" at bounding box center [138, 190] width 32 height 7
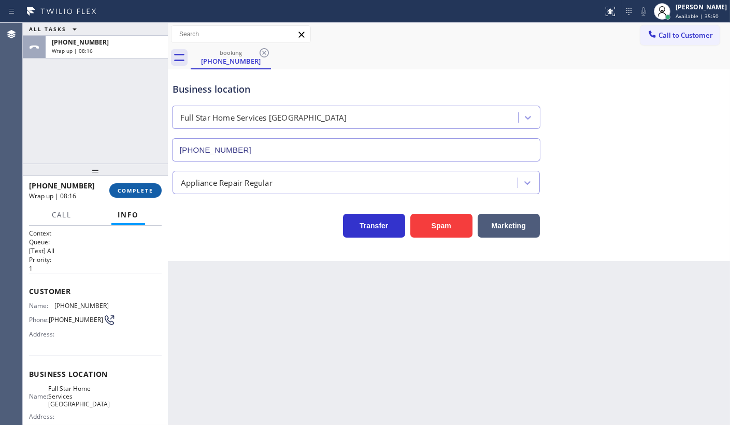
click at [128, 191] on span "COMPLETE" at bounding box center [136, 190] width 36 height 7
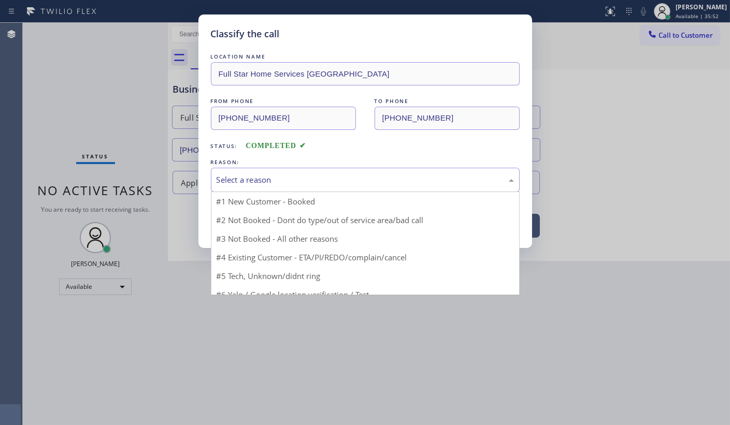
click at [239, 179] on div "Select a reason" at bounding box center [365, 180] width 297 height 12
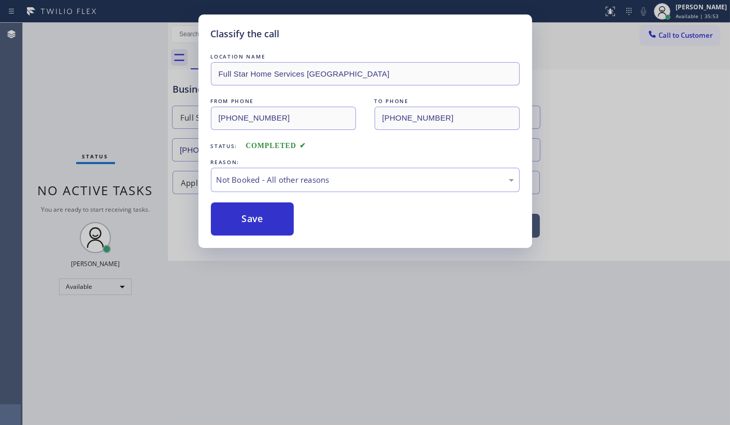
drag, startPoint x: 242, startPoint y: 212, endPoint x: 399, endPoint y: 234, distance: 157.9
click at [242, 213] on button "Save" at bounding box center [252, 219] width 83 height 33
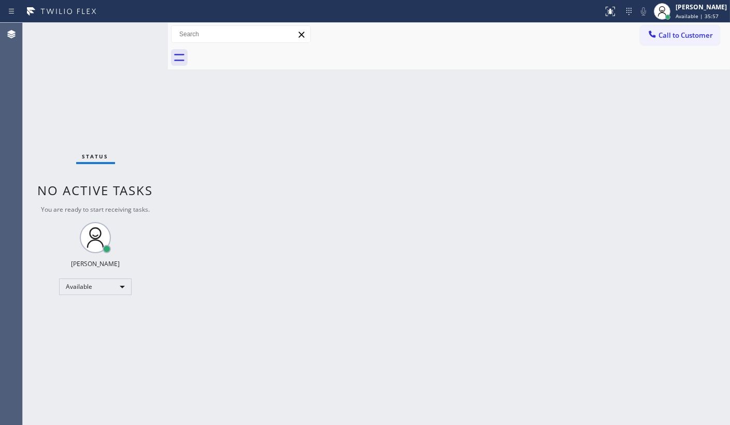
click at [65, 80] on div "Status No active tasks You are ready to start receiving tasks. JENIZA ALCAYDE A…" at bounding box center [95, 224] width 145 height 403
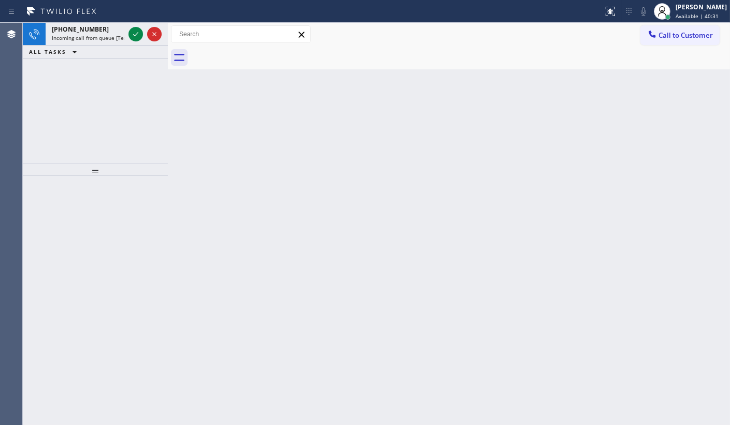
drag, startPoint x: 71, startPoint y: 92, endPoint x: 89, endPoint y: 94, distance: 18.3
click at [83, 98] on div "[PHONE_NUMBER] Incoming call from queue [Test] All ALL TASKS ALL TASKS ACTIVE T…" at bounding box center [95, 93] width 145 height 141
click at [138, 38] on icon at bounding box center [136, 34] width 12 height 12
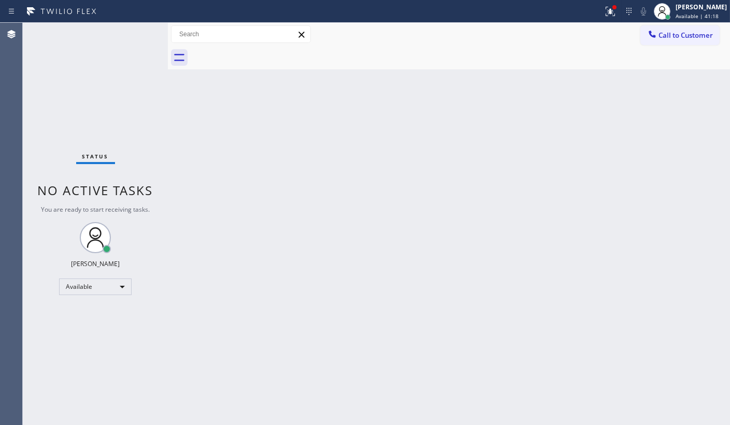
click at [139, 38] on div "Status No active tasks You are ready to start receiving tasks. JENIZA ALCAYDE A…" at bounding box center [95, 224] width 145 height 403
drag, startPoint x: 611, startPoint y: 10, endPoint x: 589, endPoint y: 86, distance: 79.3
click at [611, 11] on g at bounding box center [610, 11] width 9 height 9
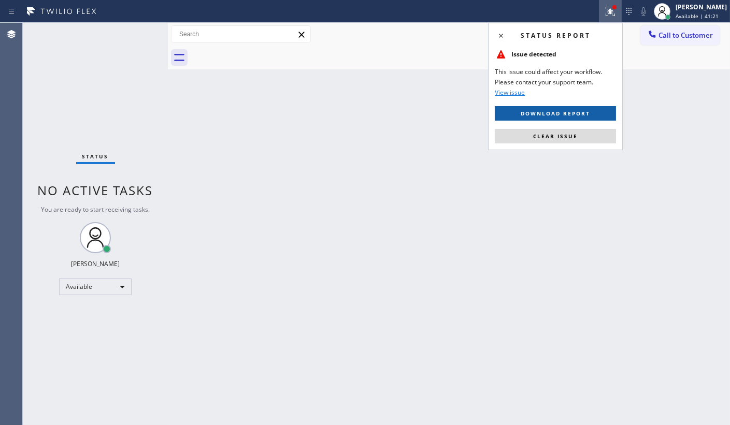
click at [578, 112] on span "Download report" at bounding box center [555, 113] width 69 height 7
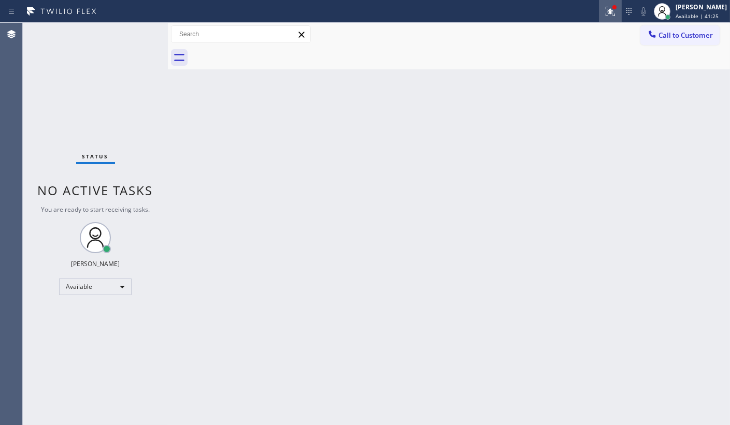
click at [613, 11] on icon at bounding box center [610, 10] width 6 height 4
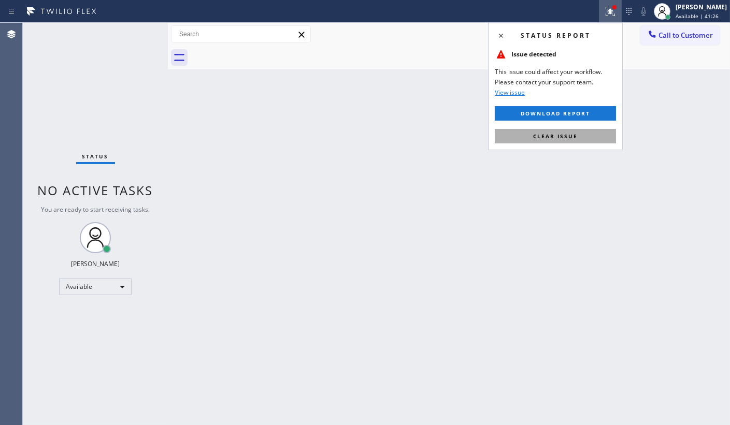
click at [591, 137] on button "Clear issue" at bounding box center [555, 136] width 121 height 15
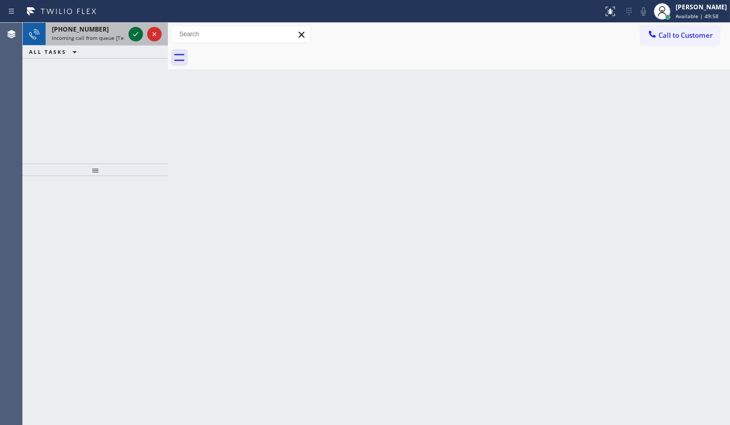
click at [135, 33] on icon at bounding box center [136, 34] width 12 height 12
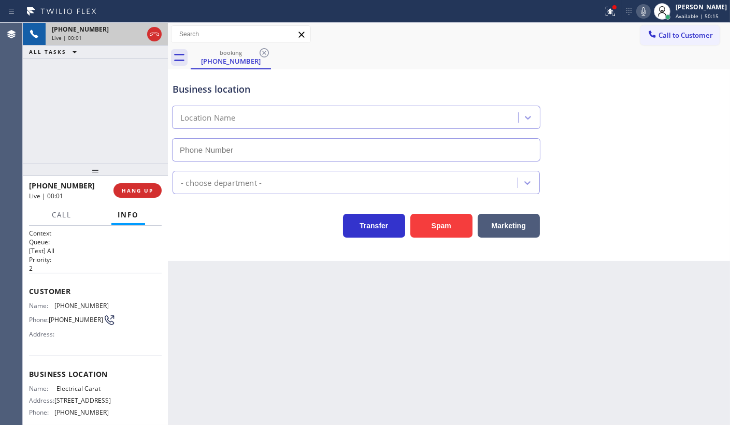
type input "[PHONE_NUMBER]"
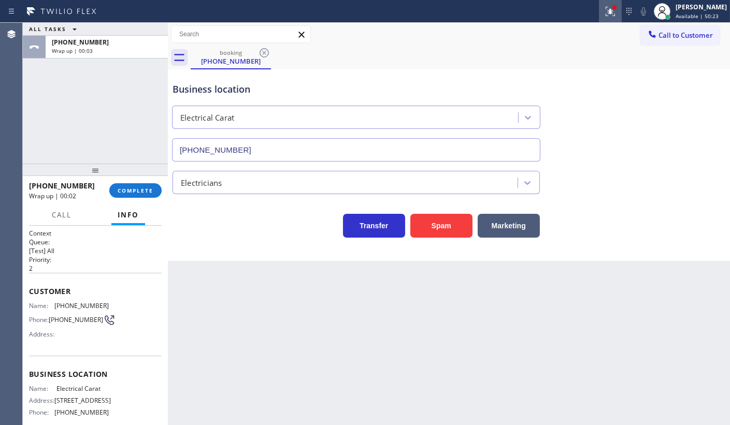
click at [608, 8] on icon at bounding box center [610, 11] width 12 height 12
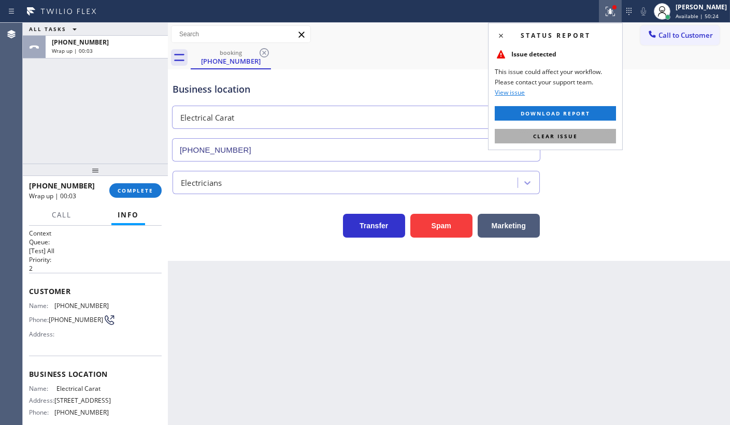
drag, startPoint x: 594, startPoint y: 134, endPoint x: 563, endPoint y: 149, distance: 34.1
click at [591, 136] on button "Clear issue" at bounding box center [555, 136] width 121 height 15
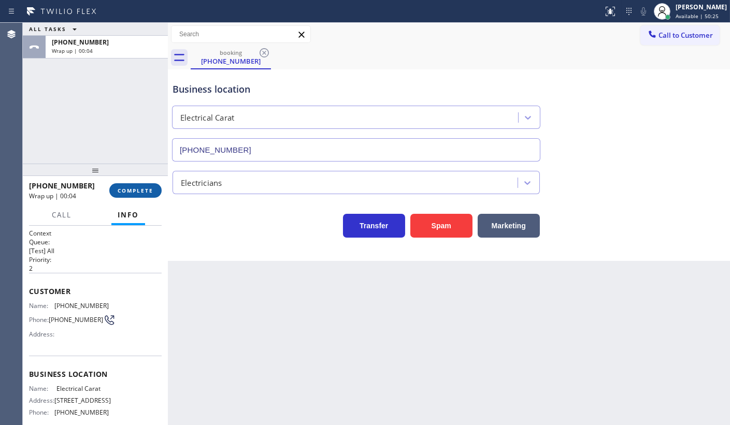
click at [139, 192] on span "COMPLETE" at bounding box center [136, 190] width 36 height 7
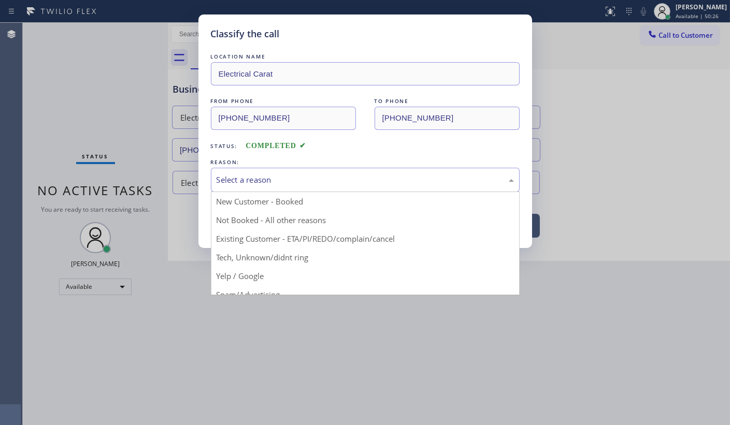
click at [239, 182] on div "Select a reason" at bounding box center [365, 180] width 297 height 12
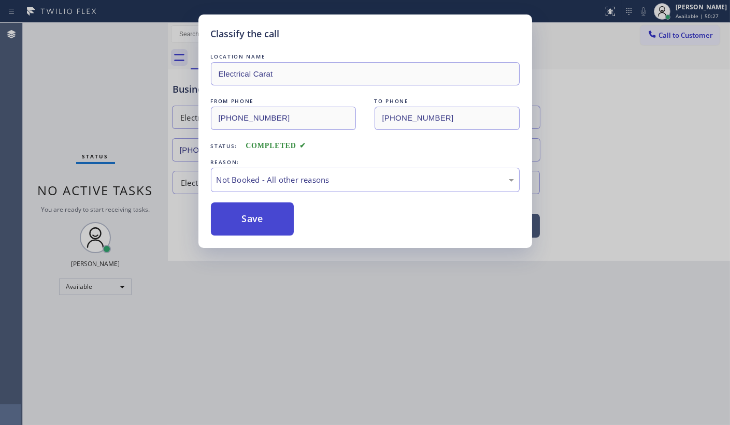
click at [245, 213] on button "Save" at bounding box center [252, 219] width 83 height 33
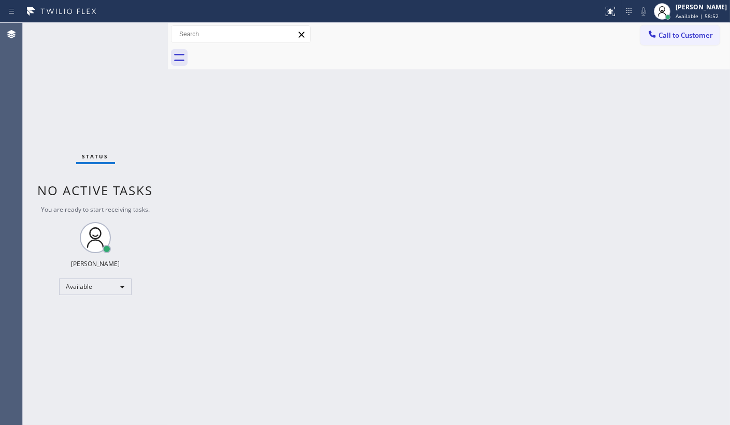
click at [81, 291] on div "Status No active tasks You are ready to start receiving tasks. JENIZA ALCAYDE A…" at bounding box center [95, 224] width 145 height 403
click at [80, 290] on div "Available" at bounding box center [95, 287] width 73 height 17
click at [70, 284] on div at bounding box center [365, 212] width 730 height 425
click at [74, 285] on div "Available" at bounding box center [95, 287] width 73 height 17
click at [77, 309] on li "Available" at bounding box center [95, 314] width 70 height 12
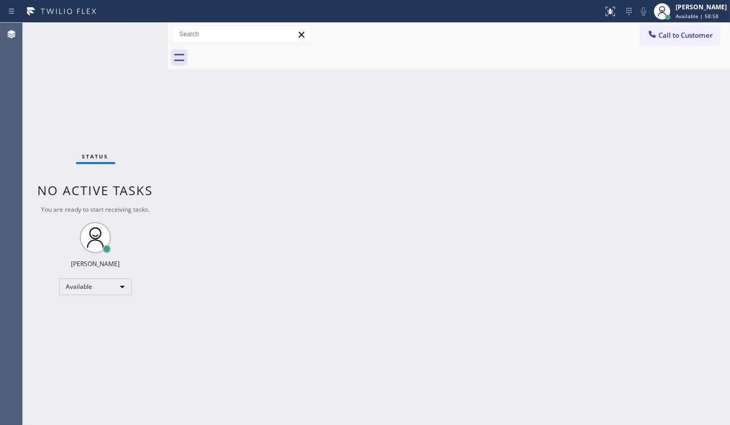
click at [243, 279] on div "Back to Dashboard Change Sender ID Customers Technicians Select a contact Outbo…" at bounding box center [449, 224] width 562 height 403
click at [73, 290] on div "Available" at bounding box center [95, 287] width 73 height 17
click at [73, 339] on li "Break" at bounding box center [95, 340] width 70 height 12
click at [87, 331] on div "Status No active tasks Change activity state to start receiving tasks. JENIZA A…" at bounding box center [95, 224] width 145 height 403
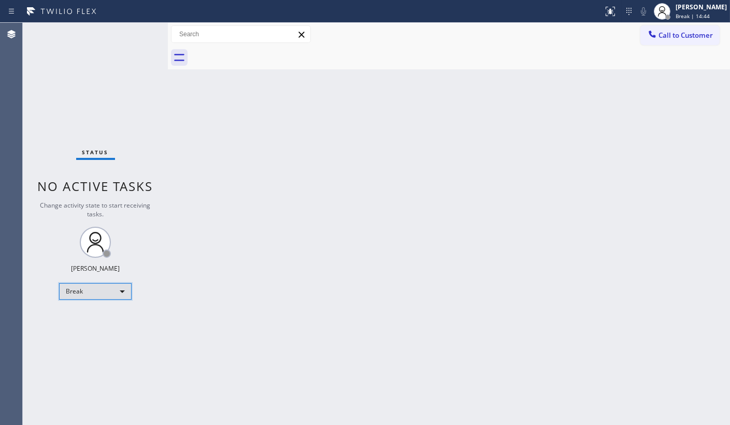
click at [77, 298] on div "Break" at bounding box center [95, 291] width 73 height 17
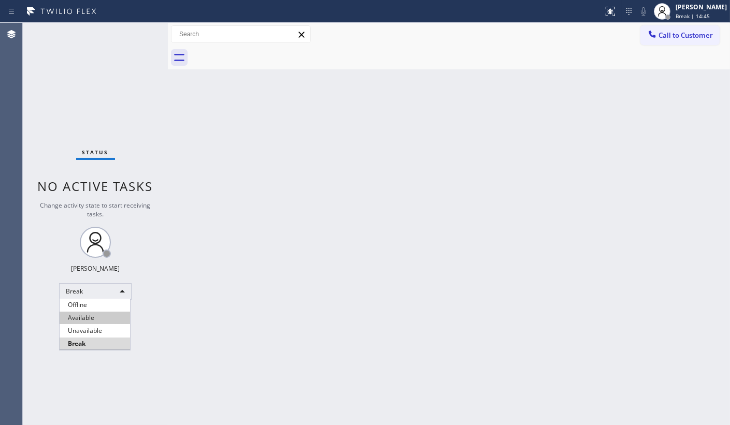
click at [81, 317] on li "Available" at bounding box center [95, 318] width 70 height 12
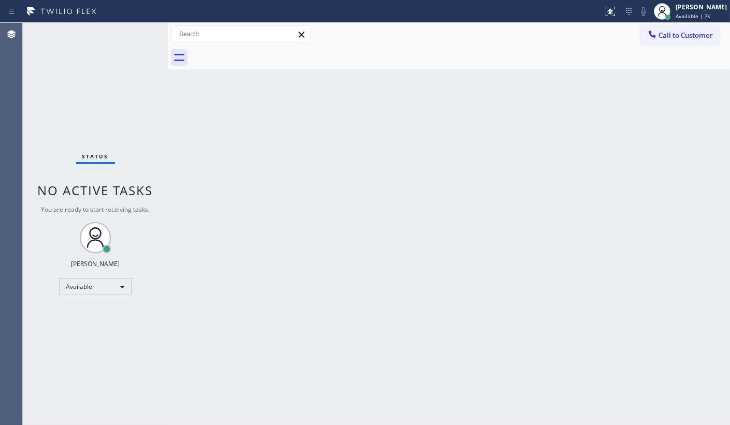
click at [111, 104] on div "Status No active tasks You are ready to start receiving tasks. JENIZA ALCAYDE A…" at bounding box center [95, 224] width 145 height 403
click at [57, 113] on div "Status No active tasks You are ready to start receiving tasks. JENIZA ALCAYDE A…" at bounding box center [95, 224] width 145 height 403
click at [671, 245] on div "Back to Dashboard Change Sender ID Customers Technicians Select a contact Outbo…" at bounding box center [449, 224] width 562 height 403
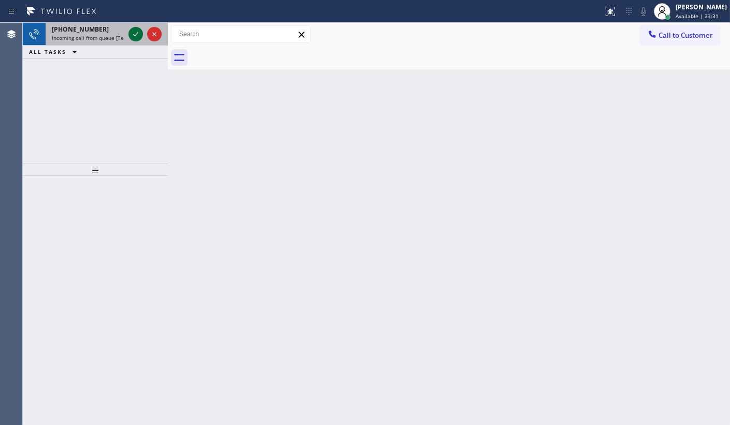
click at [134, 35] on icon at bounding box center [136, 34] width 12 height 12
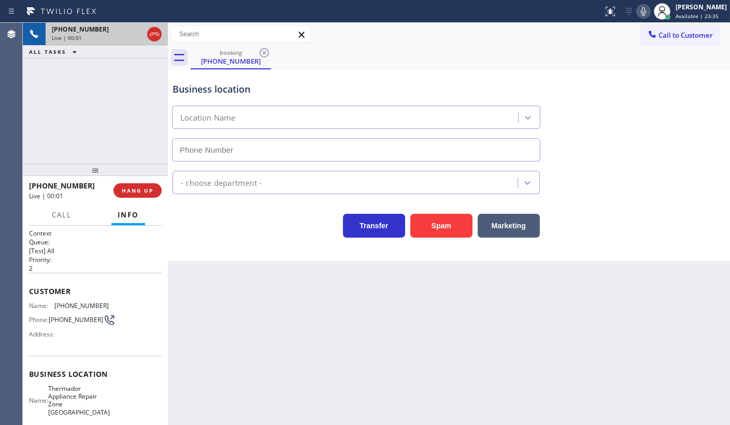
type input "[PHONE_NUMBER]"
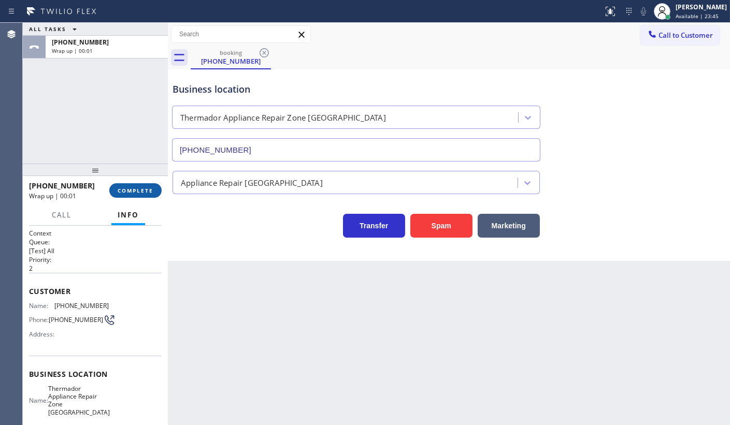
click at [125, 196] on button "COMPLETE" at bounding box center [135, 190] width 52 height 15
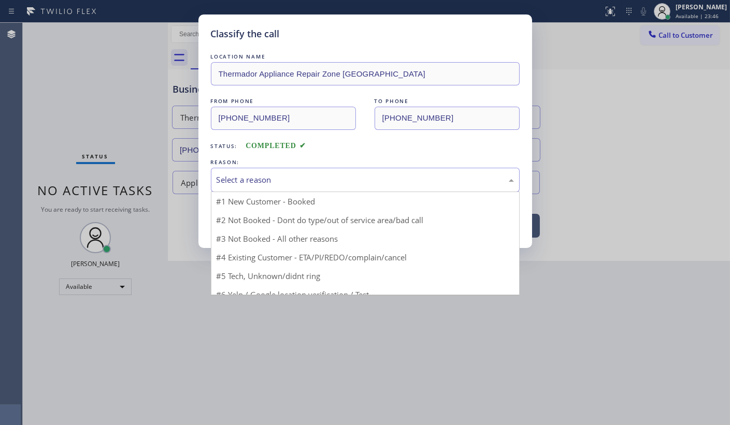
click at [240, 176] on div "Select a reason" at bounding box center [365, 180] width 297 height 12
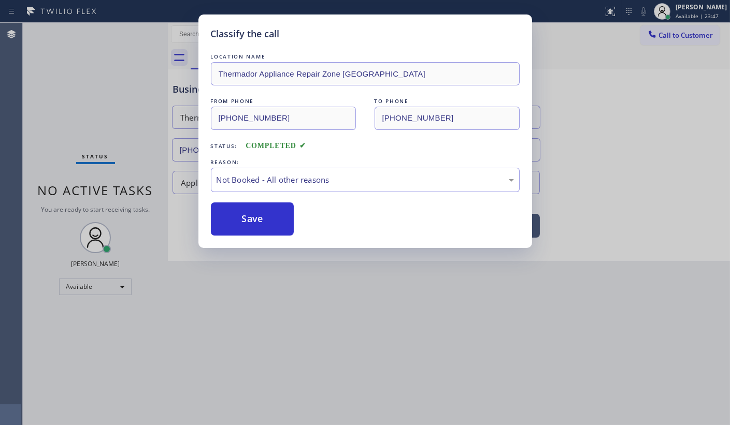
click at [247, 225] on button "Save" at bounding box center [252, 219] width 83 height 33
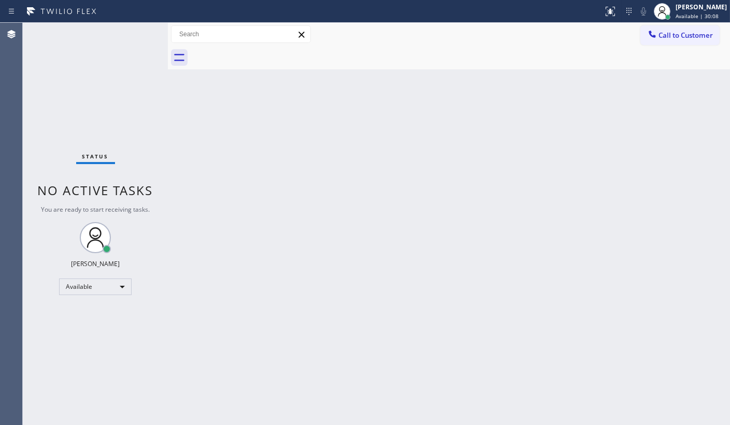
click at [295, 240] on div "Back to Dashboard Change Sender ID Customers Technicians Select a contact Outbo…" at bounding box center [449, 224] width 562 height 403
drag, startPoint x: 67, startPoint y: 13, endPoint x: 73, endPoint y: 30, distance: 17.5
click at [73, 30] on div "Status report No issues detected If you experience an issue, please download th…" at bounding box center [365, 212] width 730 height 425
drag, startPoint x: 95, startPoint y: 49, endPoint x: 120, endPoint y: 56, distance: 25.9
click at [104, 53] on div "Status No active tasks You are ready to start receiving tasks. JENIZA ALCAYDE A…" at bounding box center [95, 224] width 145 height 403
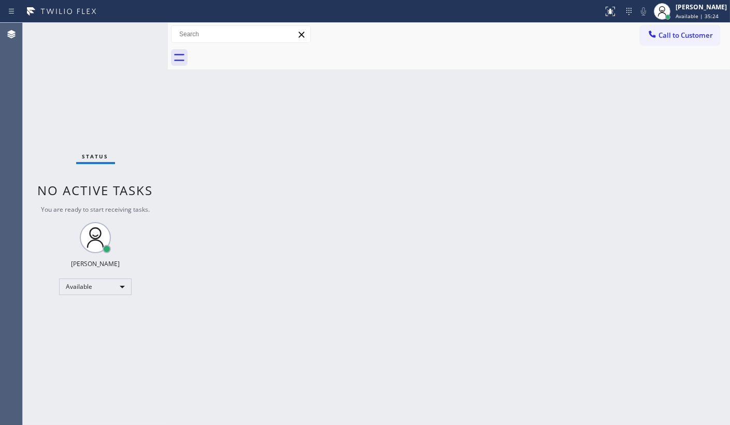
click at [123, 56] on div "Status No active tasks You are ready to start receiving tasks. JENIZA ALCAYDE A…" at bounding box center [95, 224] width 145 height 403
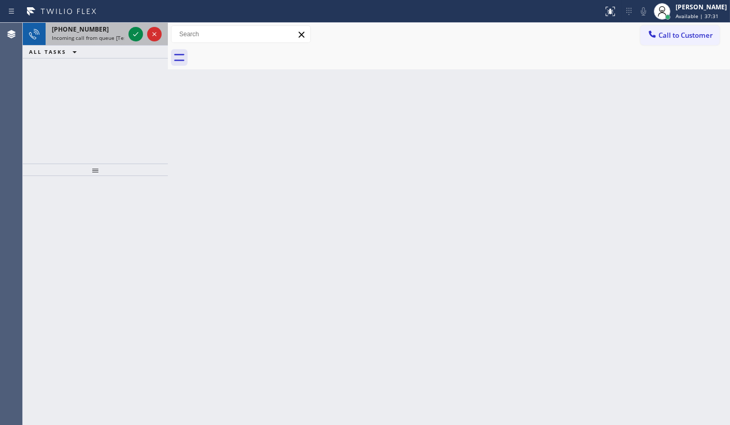
click at [143, 38] on div at bounding box center [144, 34] width 37 height 23
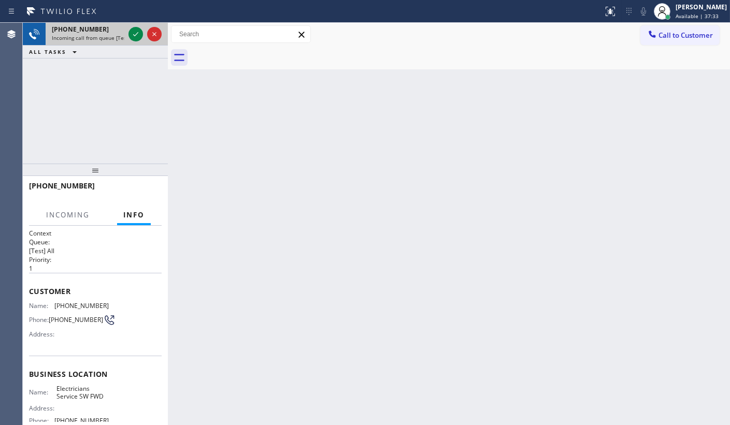
click at [130, 40] on div at bounding box center [144, 34] width 37 height 23
click at [135, 34] on icon at bounding box center [136, 34] width 12 height 12
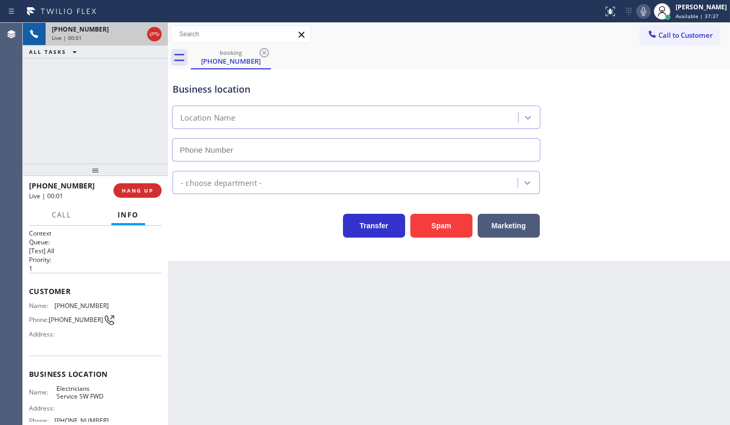
type input "[PHONE_NUMBER]"
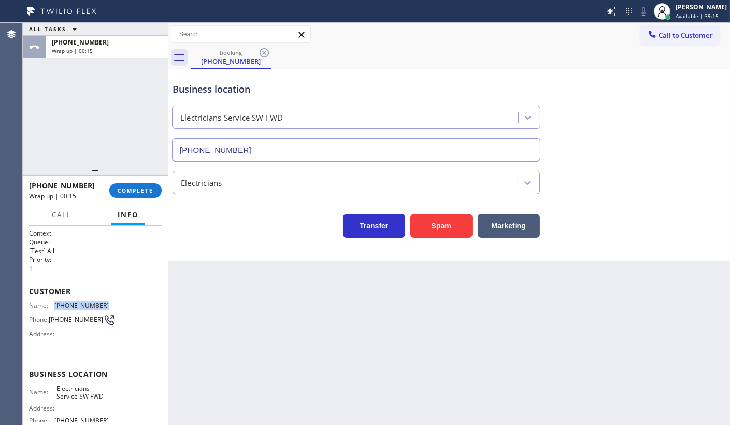
drag, startPoint x: 56, startPoint y: 300, endPoint x: 125, endPoint y: 301, distance: 69.4
click at [125, 302] on div "Name: [PHONE_NUMBER] Phone: [PHONE_NUMBER] Address:" at bounding box center [95, 322] width 133 height 41
copy span "[PHONE_NUMBER]"
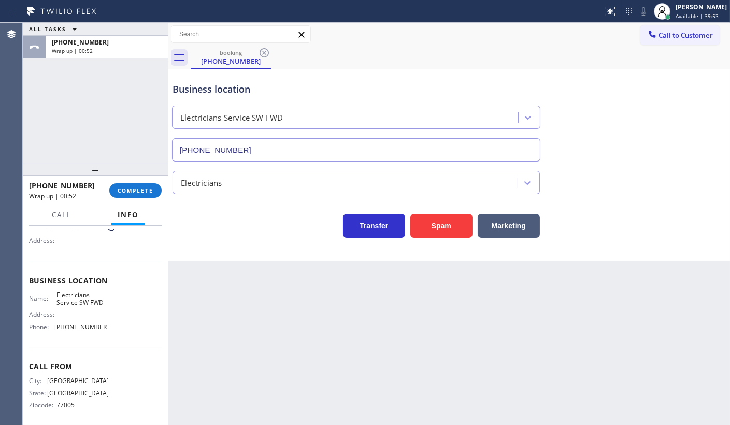
scroll to position [100, 0]
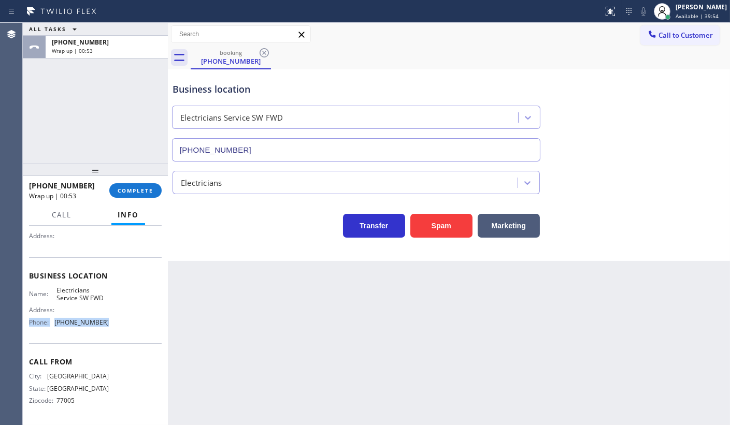
drag, startPoint x: 59, startPoint y: 323, endPoint x: 110, endPoint y: 332, distance: 52.0
click at [110, 332] on div "Business location Name: Electricians Service SW FWD Address: Phone: [PHONE_NUMB…" at bounding box center [95, 300] width 133 height 87
drag, startPoint x: 100, startPoint y: 339, endPoint x: 68, endPoint y: 332, distance: 32.9
click at [98, 339] on div "Business location Name: Electricians Service SW FWD Address: Phone: [PHONE_NUMB…" at bounding box center [95, 300] width 133 height 87
click at [64, 338] on div "Business location Name: Electricians Service SW FWD Address: Phone: [PHONE_NUMB…" at bounding box center [95, 300] width 133 height 87
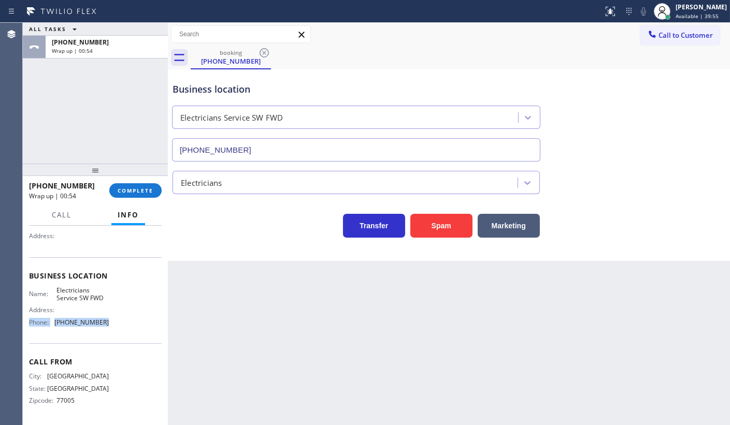
click at [64, 337] on div "Business location Name: Electricians Service SW FWD Address: Phone: [PHONE_NUMB…" at bounding box center [95, 300] width 133 height 87
click at [63, 333] on div "Business location Name: Electricians Service SW FWD Address: Phone: [PHONE_NUMB…" at bounding box center [95, 300] width 133 height 87
drag, startPoint x: 55, startPoint y: 321, endPoint x: 113, endPoint y: 325, distance: 57.7
click at [113, 325] on div "Name: Electricians Service SW FWD Address: Phone: [PHONE_NUMBER]" at bounding box center [95, 308] width 133 height 45
copy span "[PHONE_NUMBER]"
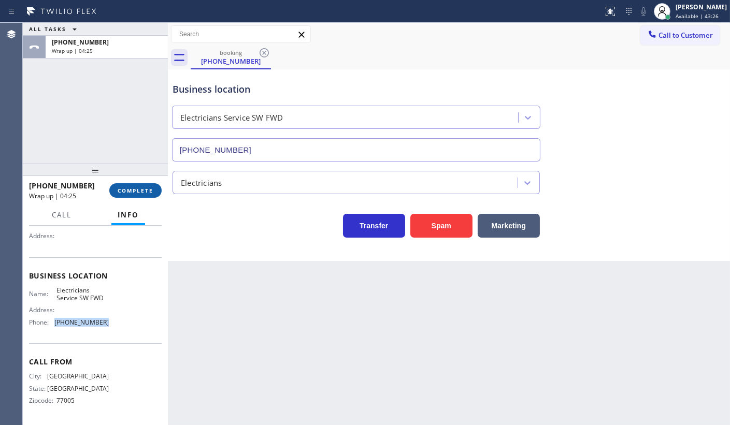
click at [123, 194] on button "COMPLETE" at bounding box center [135, 190] width 52 height 15
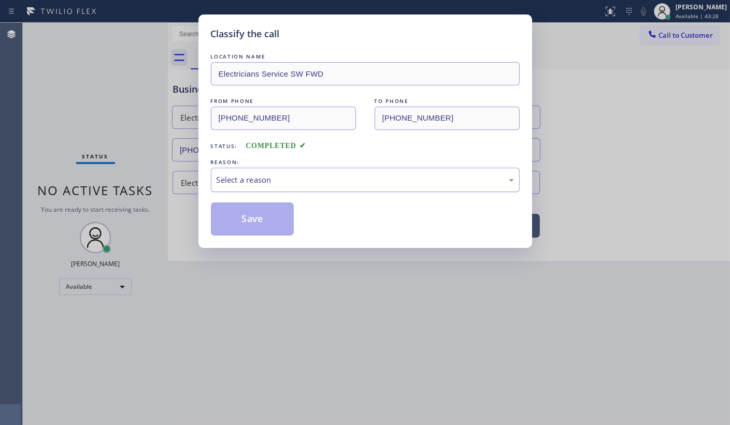
click at [233, 175] on div "Select a reason" at bounding box center [365, 180] width 297 height 12
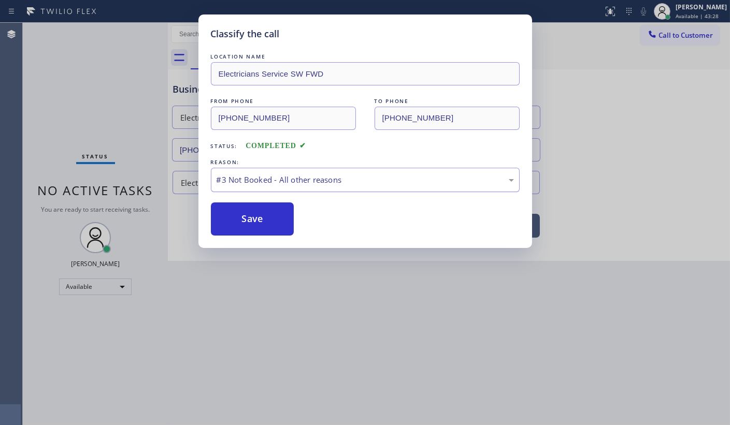
click at [228, 174] on div "#3 Not Booked - All other reasons" at bounding box center [365, 180] width 297 height 12
click at [237, 216] on button "Save" at bounding box center [252, 219] width 83 height 33
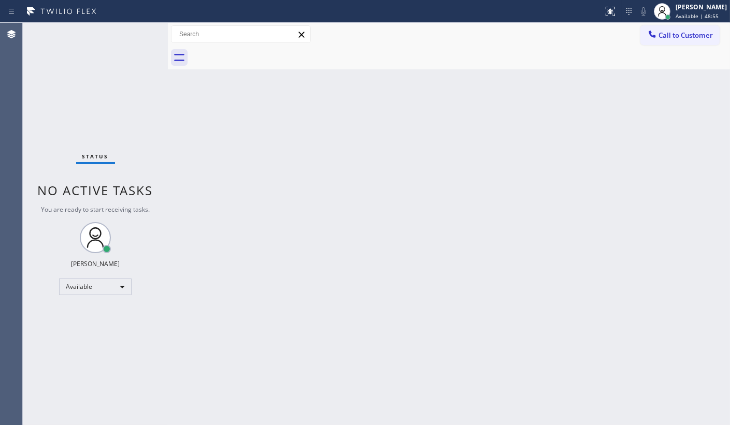
drag, startPoint x: 121, startPoint y: 124, endPoint x: 124, endPoint y: 135, distance: 10.7
click at [122, 127] on div "Status No active tasks You are ready to start receiving tasks. JENIZA ALCAYDE A…" at bounding box center [95, 224] width 145 height 403
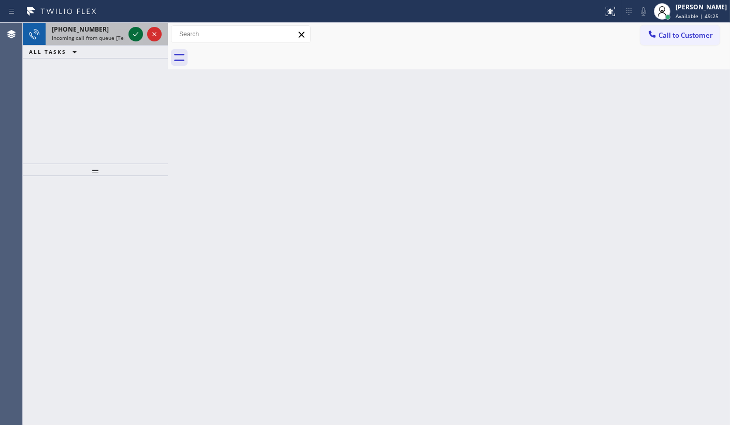
click at [136, 34] on icon at bounding box center [135, 34] width 5 height 4
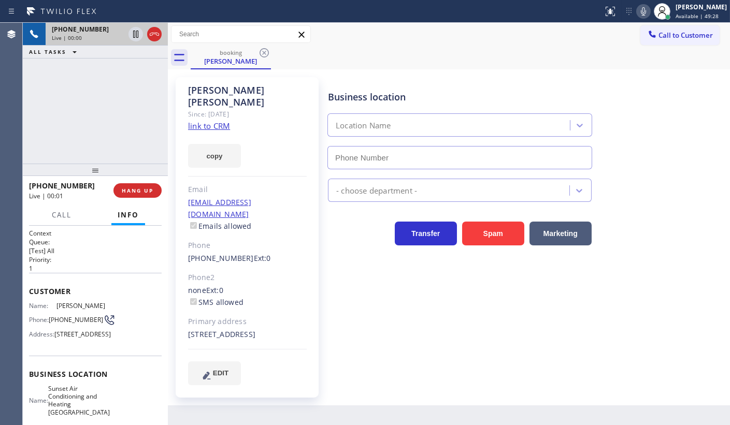
type input "[PHONE_NUMBER]"
click at [223, 121] on link "link to CRM" at bounding box center [209, 126] width 42 height 10
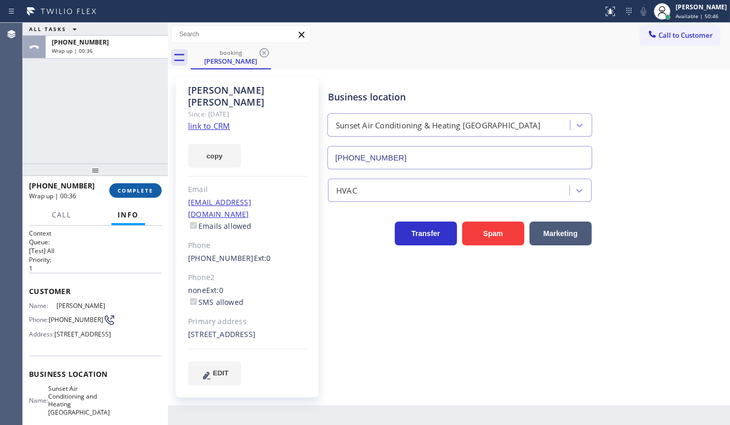
click at [131, 195] on button "COMPLETE" at bounding box center [135, 190] width 52 height 15
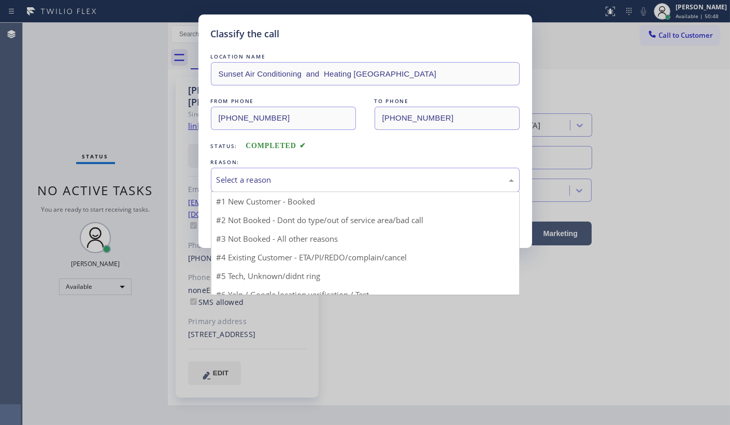
drag, startPoint x: 238, startPoint y: 178, endPoint x: 245, endPoint y: 228, distance: 51.2
click at [238, 178] on div "Select a reason" at bounding box center [365, 180] width 297 height 12
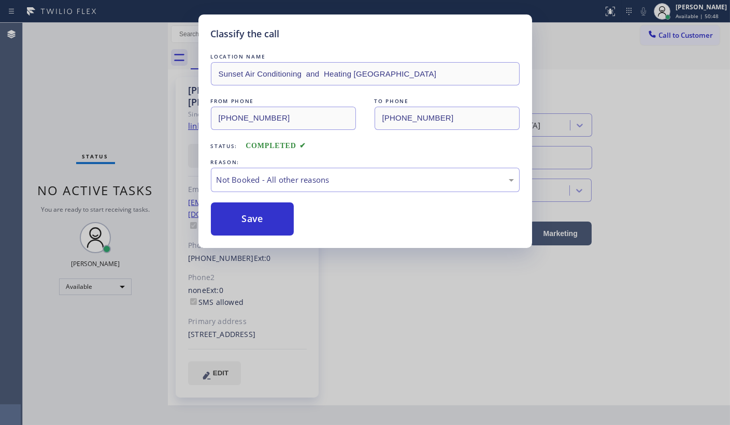
click at [249, 220] on button "Save" at bounding box center [252, 219] width 83 height 33
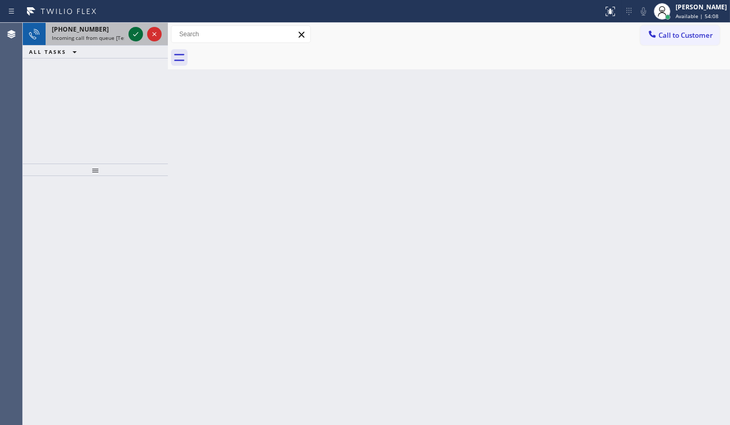
click at [136, 33] on icon at bounding box center [136, 34] width 12 height 12
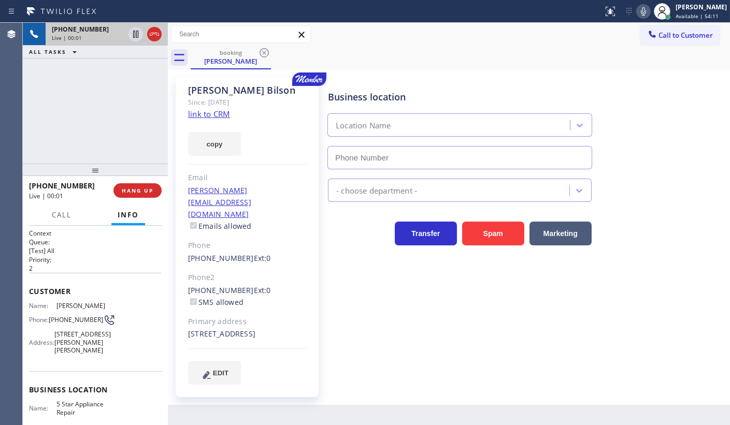
type input "[PHONE_NUMBER]"
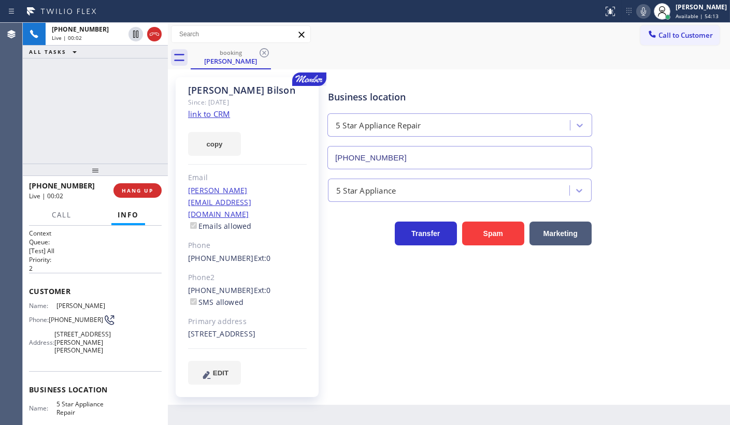
click at [226, 114] on link "link to CRM" at bounding box center [209, 114] width 42 height 10
click at [131, 185] on button "HANG UP" at bounding box center [137, 190] width 48 height 15
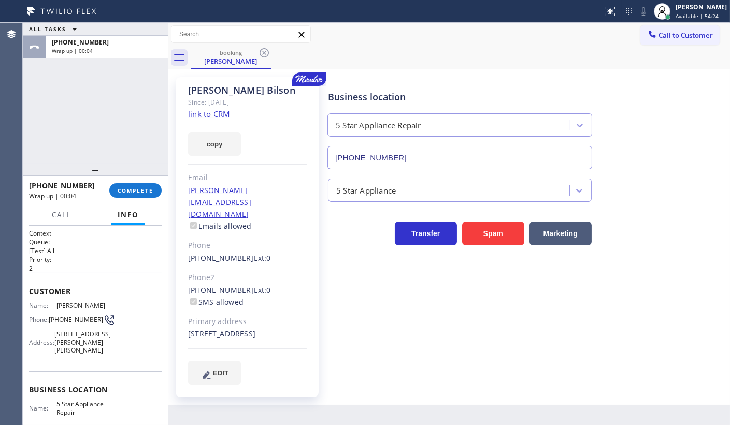
click at [192, 112] on link "link to CRM" at bounding box center [209, 114] width 42 height 10
click at [132, 198] on div "[PHONE_NUMBER] Wrap up | 00:40 COMPLETE" at bounding box center [95, 190] width 133 height 27
click at [152, 189] on span "COMPLETE" at bounding box center [136, 190] width 36 height 7
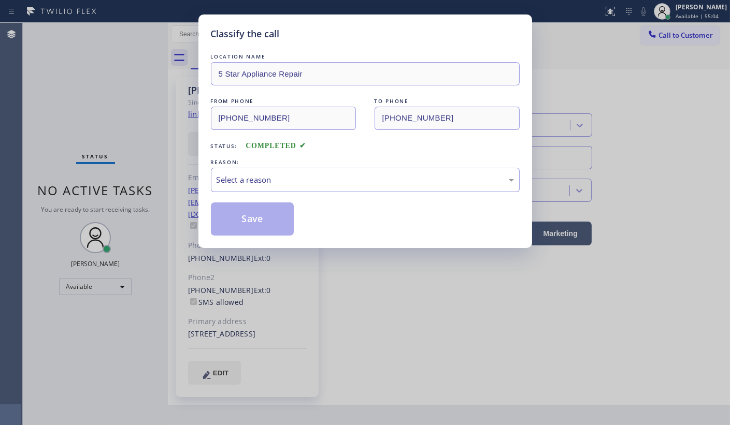
click at [222, 154] on div "LOCATION NAME 5 Star Appliance Repair FROM PHONE [PHONE_NUMBER] TO PHONE [PHONE…" at bounding box center [365, 143] width 309 height 184
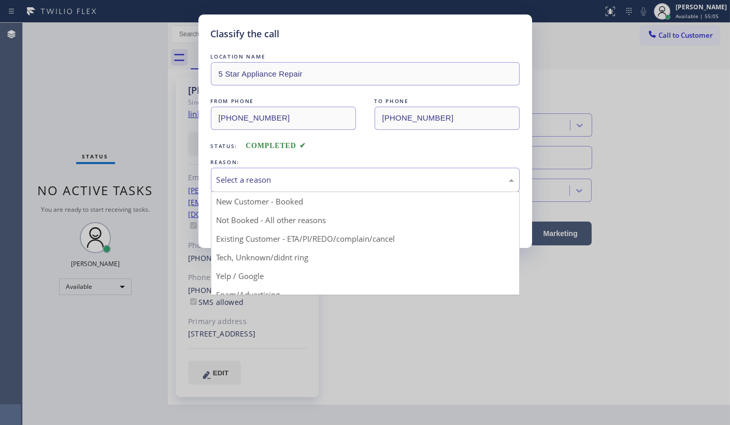
click at [234, 177] on div "Select a reason" at bounding box center [365, 180] width 297 height 12
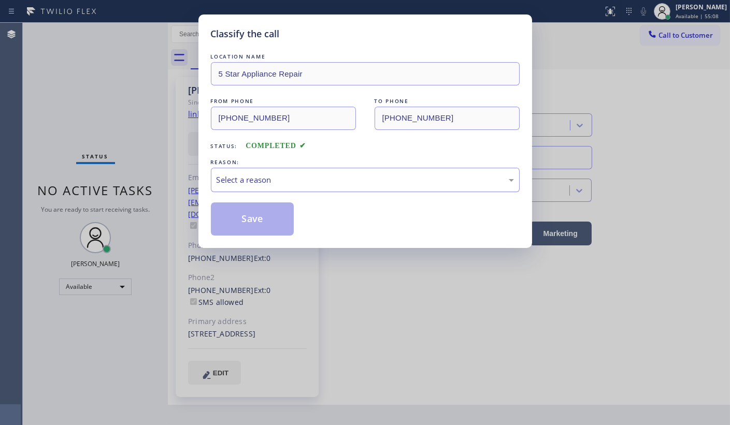
click at [231, 174] on div "Select a reason" at bounding box center [365, 180] width 297 height 12
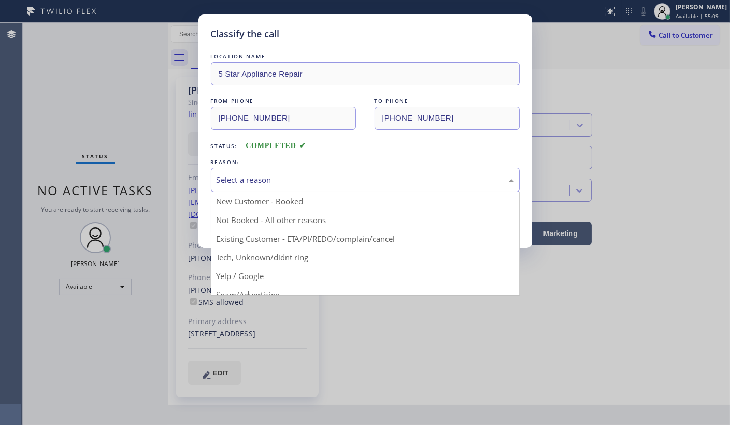
click at [231, 176] on div "Select a reason" at bounding box center [365, 180] width 297 height 12
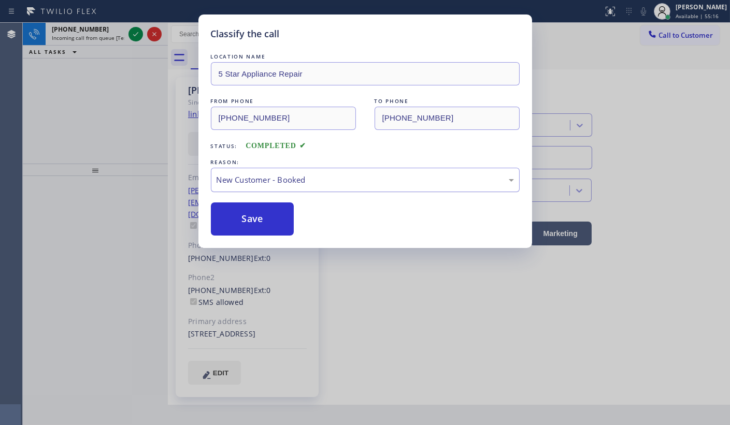
click at [257, 177] on div "New Customer - Booked" at bounding box center [365, 180] width 297 height 12
click at [255, 216] on button "Save" at bounding box center [252, 219] width 83 height 33
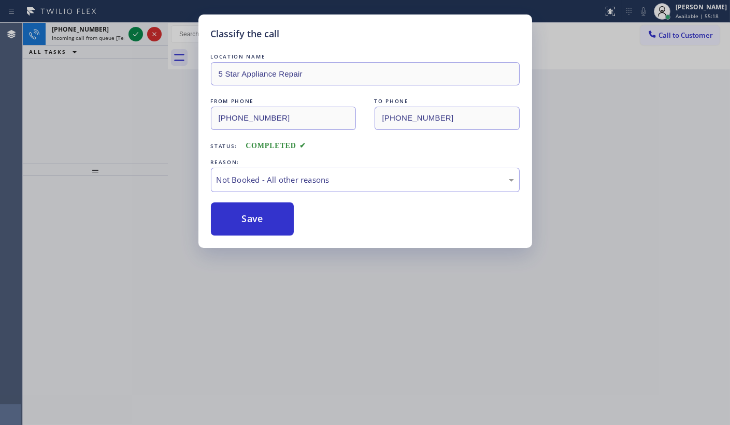
click at [118, 47] on div "Classify the call LOCATION NAME 5 Star Appliance Repair FROM PHONE [PHONE_NUMBE…" at bounding box center [365, 212] width 730 height 425
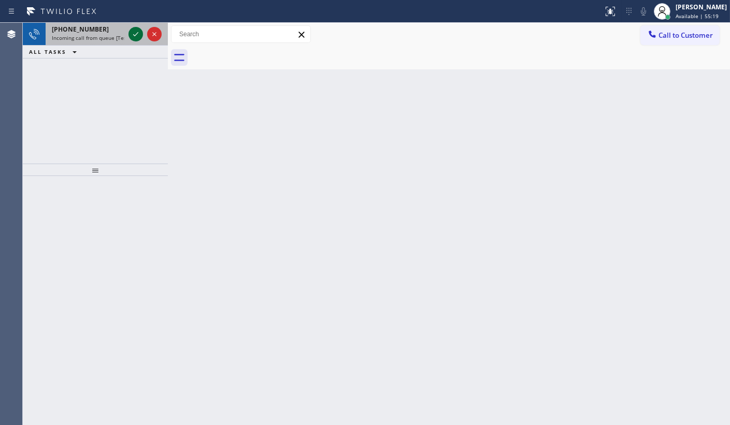
click at [131, 33] on icon at bounding box center [136, 34] width 12 height 12
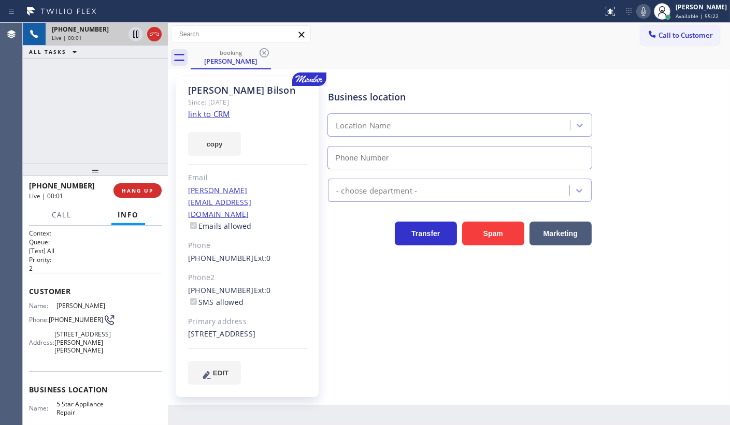
type input "[PHONE_NUMBER]"
click at [207, 114] on link "link to CRM" at bounding box center [209, 114] width 42 height 10
click at [639, 15] on icon at bounding box center [643, 11] width 12 height 12
click at [643, 13] on icon at bounding box center [643, 11] width 12 height 12
click at [642, 12] on icon at bounding box center [643, 11] width 12 height 12
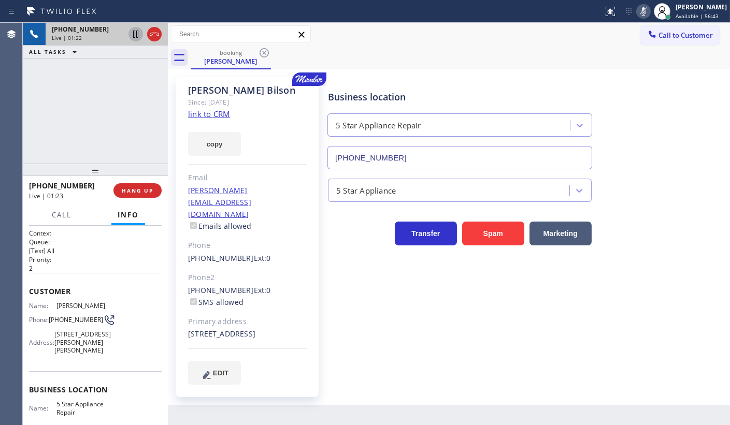
click at [135, 33] on icon at bounding box center [136, 34] width 12 height 12
click at [57, 128] on div "[PHONE_NUMBER] Live | 01:43 ALL TASKS ALL TASKS ACTIVE TASKS TASKS IN WRAP UP" at bounding box center [95, 93] width 145 height 141
click at [210, 142] on button "copy" at bounding box center [214, 144] width 53 height 24
click at [106, 103] on div "[PHONE_NUMBER] Live | 03:51 ALL TASKS ALL TASKS ACTIVE TASKS TASKS IN WRAP UP" at bounding box center [95, 93] width 145 height 141
drag, startPoint x: 50, startPoint y: 91, endPoint x: 50, endPoint y: 28, distance: 62.7
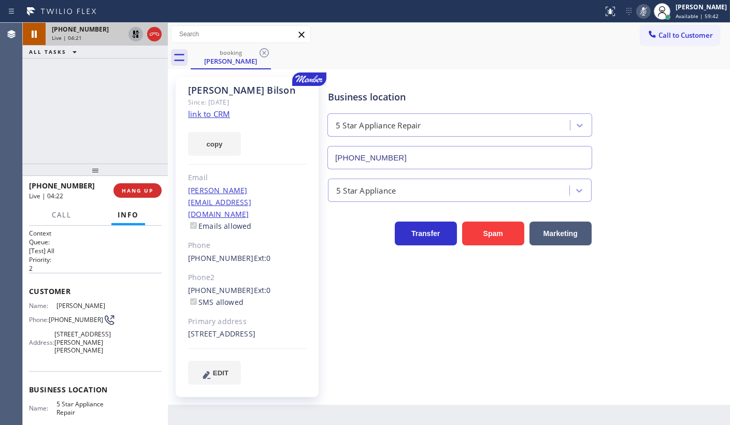
click at [52, 87] on div "[PHONE_NUMBER] Live | 04:21 ALL TASKS ALL TASKS ACTIVE TASKS TASKS IN WRAP UP" at bounding box center [95, 93] width 145 height 141
drag, startPoint x: 101, startPoint y: 67, endPoint x: 109, endPoint y: 43, distance: 25.6
click at [103, 62] on div "[PHONE_NUMBER] Live | 05:01 ALL TASKS ALL TASKS ACTIVE TASKS TASKS IN WRAP UP" at bounding box center [95, 93] width 145 height 141
click at [135, 32] on icon at bounding box center [135, 34] width 7 height 7
click at [639, 7] on icon at bounding box center [643, 11] width 12 height 12
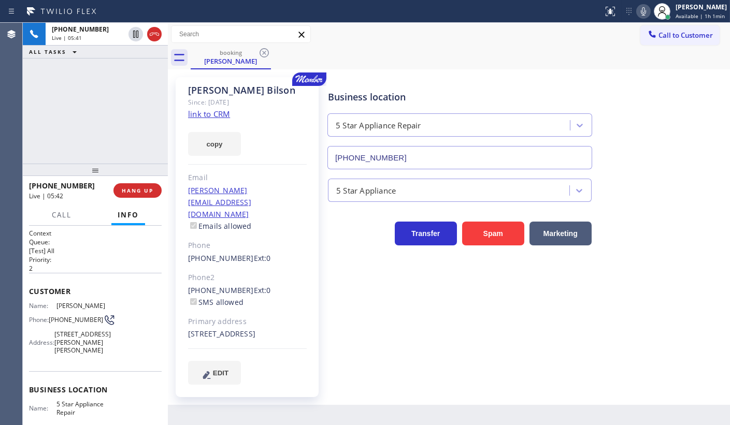
drag, startPoint x: 26, startPoint y: 146, endPoint x: 24, endPoint y: 153, distance: 7.9
click at [24, 152] on div "[PHONE_NUMBER] Live | 05:41 ALL TASKS ALL TASKS ACTIVE TASKS TASKS IN WRAP UP" at bounding box center [95, 93] width 145 height 141
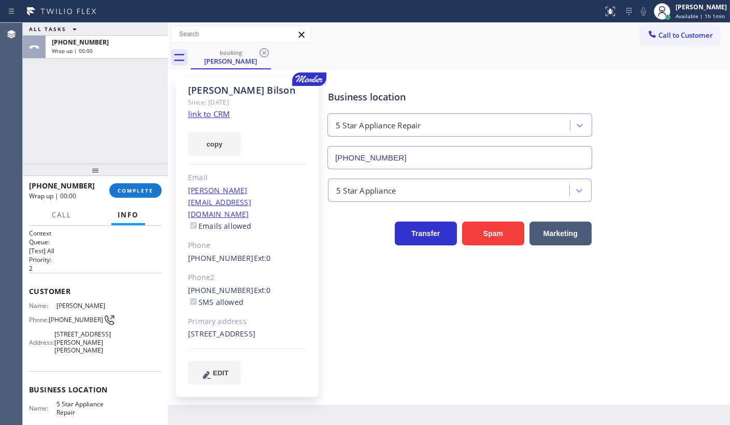
click at [156, 199] on div "[PHONE_NUMBER] Wrap up | 00:00 COMPLETE" at bounding box center [95, 190] width 133 height 27
click at [150, 190] on span "COMPLETE" at bounding box center [136, 190] width 36 height 7
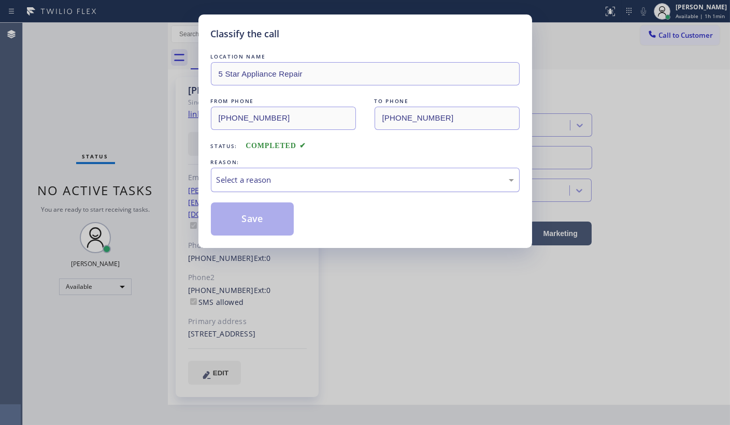
click at [248, 184] on div "Select a reason" at bounding box center [365, 180] width 297 height 12
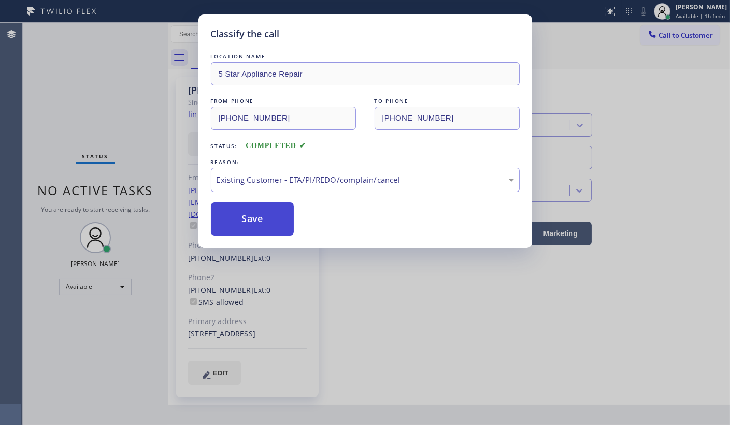
drag, startPoint x: 245, startPoint y: 239, endPoint x: 245, endPoint y: 231, distance: 8.3
click at [246, 215] on button "Save" at bounding box center [252, 219] width 83 height 33
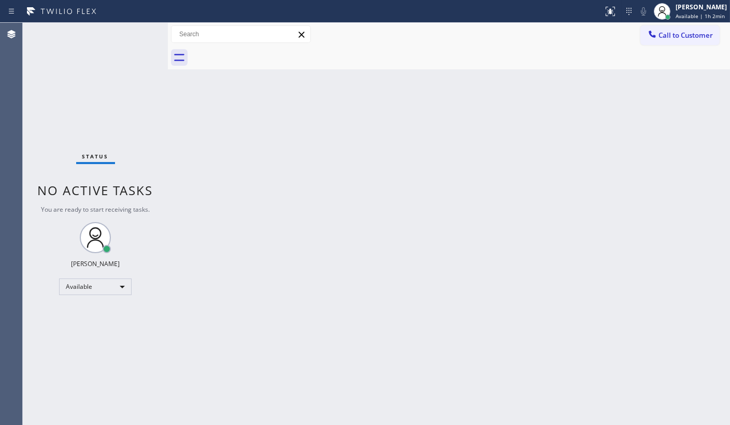
drag, startPoint x: 38, startPoint y: 70, endPoint x: 65, endPoint y: 18, distance: 58.6
click at [49, 53] on div "Status No active tasks You are ready to start receiving tasks. JENIZA ALCAYDE A…" at bounding box center [95, 224] width 145 height 403
click at [371, 202] on div "Back to Dashboard Change Sender ID Customers Technicians Select a contact Outbo…" at bounding box center [449, 224] width 562 height 403
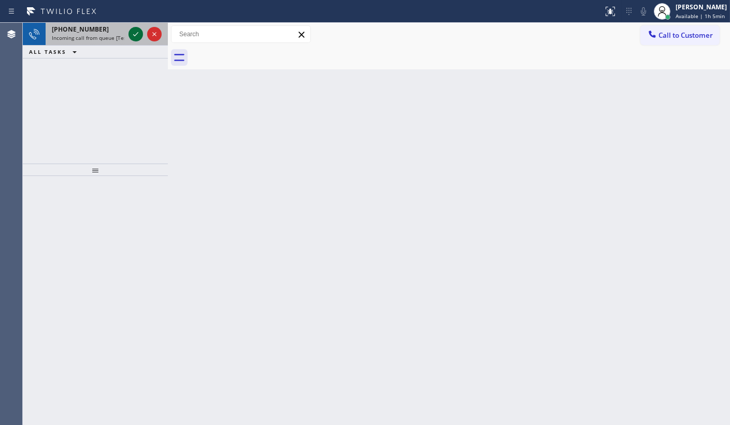
click at [137, 32] on icon at bounding box center [136, 34] width 12 height 12
click at [138, 35] on icon at bounding box center [136, 34] width 12 height 12
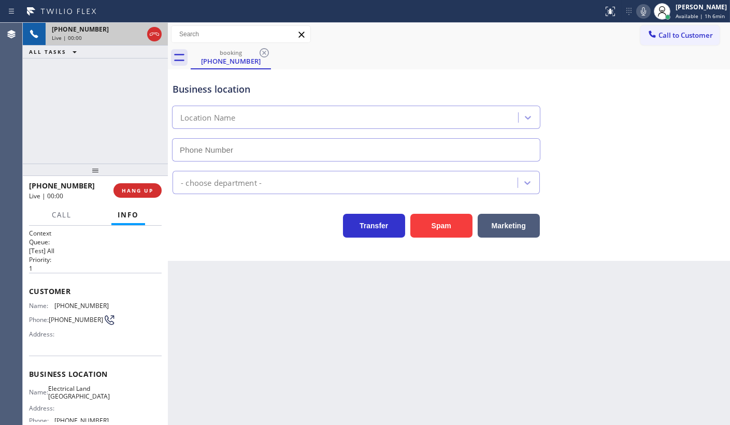
type input "[PHONE_NUMBER]"
click at [640, 11] on icon at bounding box center [643, 11] width 12 height 12
click at [145, 35] on div at bounding box center [144, 34] width 37 height 23
click at [135, 35] on icon at bounding box center [136, 34] width 12 height 12
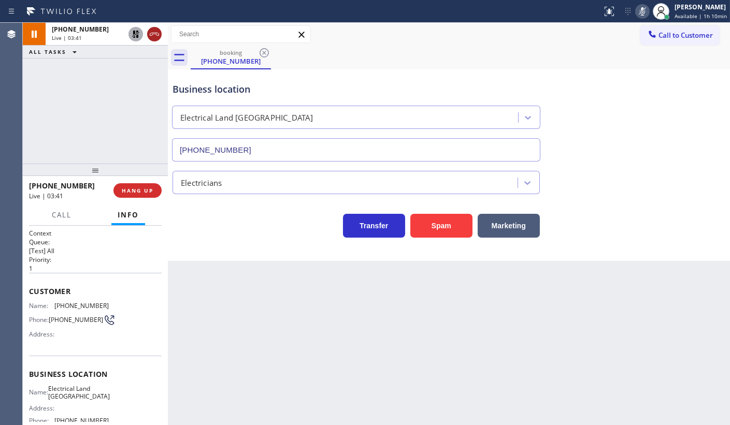
drag, startPoint x: 84, startPoint y: 34, endPoint x: 149, endPoint y: 32, distance: 64.8
click at [85, 34] on div "[PHONE_NUMBER] Live | 03:41" at bounding box center [86, 34] width 81 height 23
click at [136, 35] on icon at bounding box center [136, 34] width 12 height 12
click at [639, 11] on icon at bounding box center [642, 11] width 12 height 12
drag, startPoint x: 93, startPoint y: 100, endPoint x: 44, endPoint y: 3, distance: 109.1
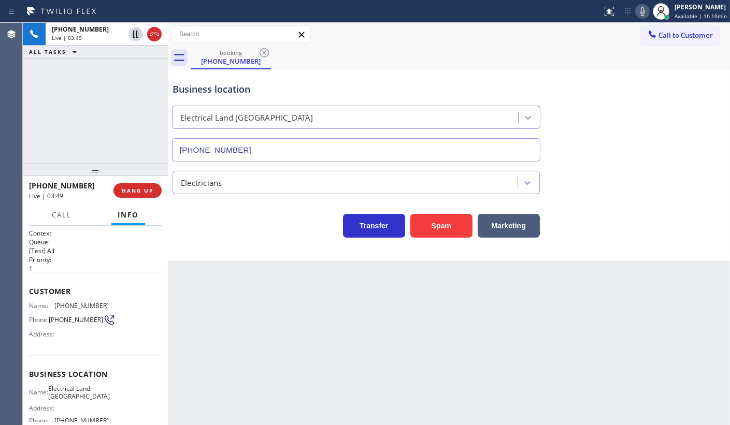
click at [89, 88] on div "[PHONE_NUMBER] Live | 03:49 ALL TASKS ALL TASKS ACTIVE TASKS TASKS IN WRAP UP" at bounding box center [95, 93] width 145 height 141
drag, startPoint x: 51, startPoint y: 303, endPoint x: 136, endPoint y: 305, distance: 85.0
click at [136, 305] on div "Name: [PHONE_NUMBER] Phone: [PHONE_NUMBER] Address:" at bounding box center [95, 322] width 133 height 41
copy div "[PHONE_NUMBER]"
drag, startPoint x: 141, startPoint y: 191, endPoint x: 54, endPoint y: 8, distance: 202.3
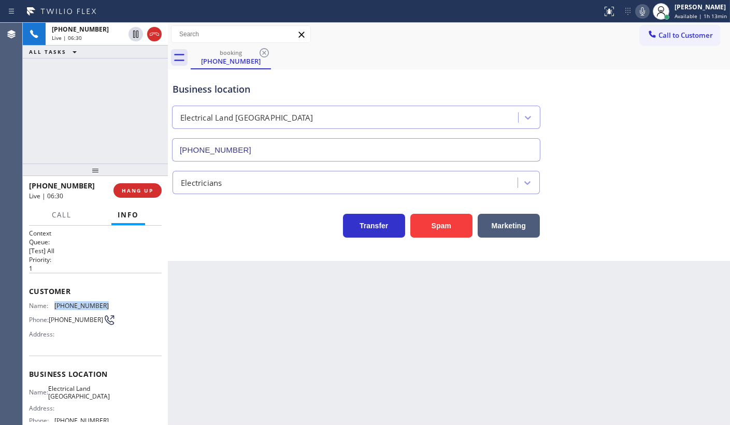
click at [141, 189] on span "HANG UP" at bounding box center [138, 190] width 32 height 7
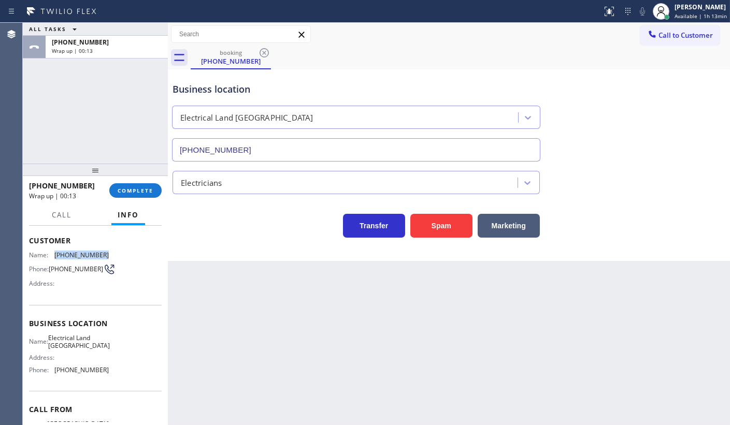
scroll to position [100, 0]
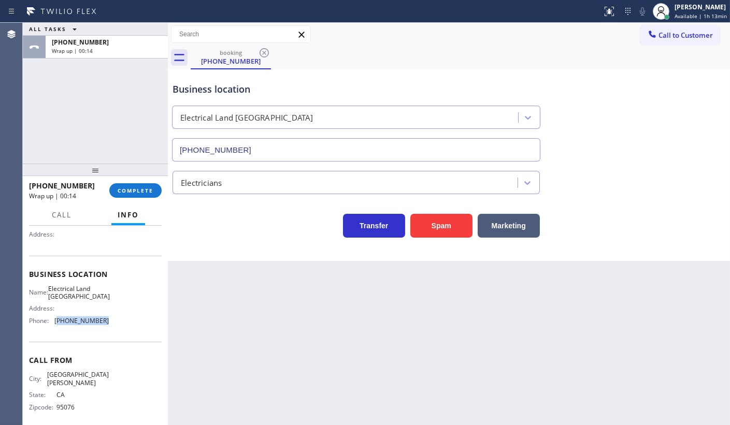
drag, startPoint x: 62, startPoint y: 325, endPoint x: 119, endPoint y: 322, distance: 57.6
click at [119, 322] on div "Name: Electrical Land Union City Address: Phone: [PHONE_NUMBER]" at bounding box center [95, 307] width 133 height 45
copy span "510) 880-3442"
drag, startPoint x: 52, startPoint y: 286, endPoint x: 93, endPoint y: 301, distance: 43.6
click at [92, 300] on div "Name: Electrical Land [GEOGRAPHIC_DATA]" at bounding box center [69, 293] width 80 height 16
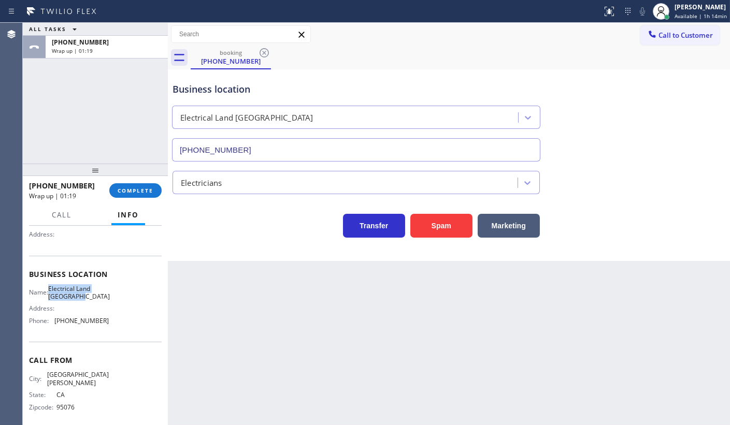
copy span "Electrical Land [GEOGRAPHIC_DATA]"
click at [106, 50] on div "Wrap up | 03:11" at bounding box center [107, 50] width 110 height 7
click at [148, 196] on button "COMPLETE" at bounding box center [135, 190] width 52 height 15
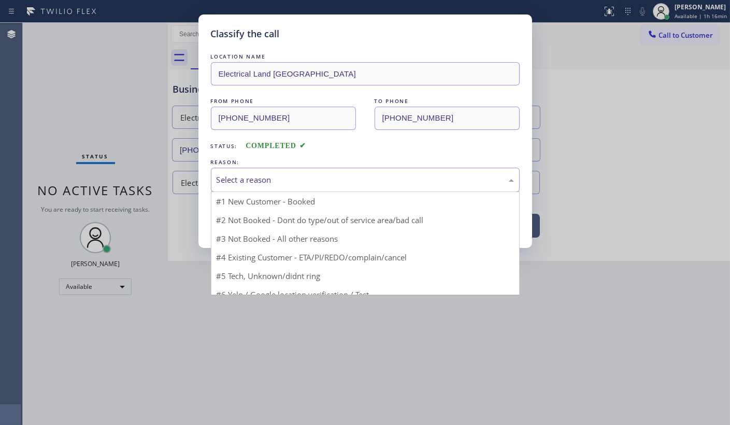
click at [251, 176] on div "Select a reason" at bounding box center [365, 180] width 297 height 12
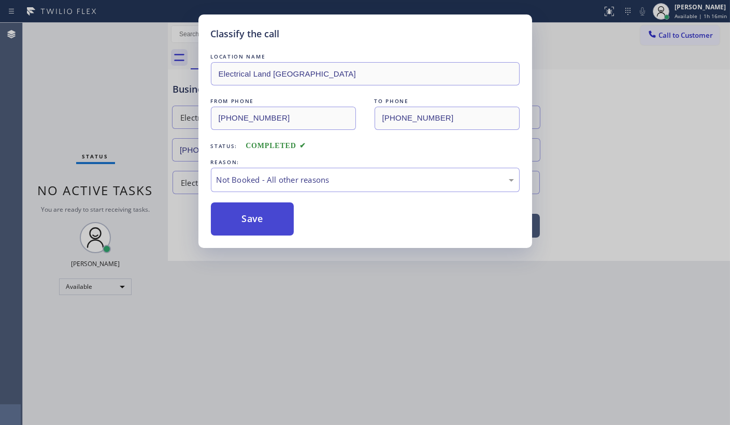
click at [246, 223] on button "Save" at bounding box center [252, 219] width 83 height 33
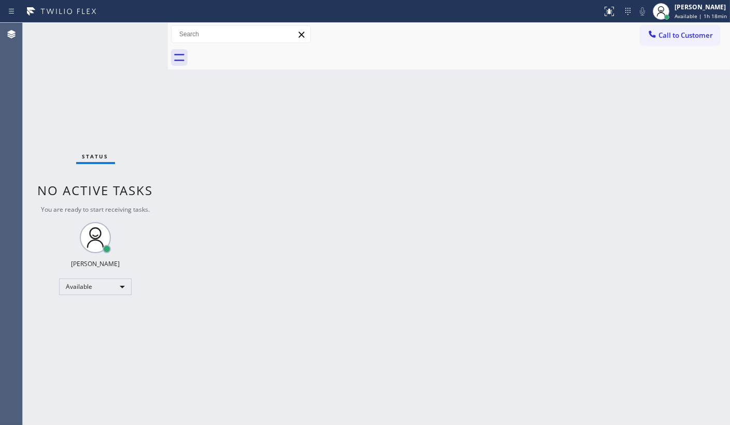
click at [132, 35] on div "Status No active tasks You are ready to start receiving tasks. JENIZA ALCAYDE A…" at bounding box center [95, 224] width 145 height 403
click at [384, 339] on div "Back to Dashboard Change Sender ID Customers Technicians Select a contact Outbo…" at bounding box center [449, 224] width 562 height 403
drag, startPoint x: 214, startPoint y: 406, endPoint x: 207, endPoint y: 422, distance: 17.4
click at [212, 407] on div "Back to Dashboard Change Sender ID Customers Technicians Select a contact Outbo…" at bounding box center [449, 224] width 562 height 403
click at [302, 187] on div "Back to Dashboard Change Sender ID Customers Technicians Select a contact Outbo…" at bounding box center [449, 224] width 562 height 403
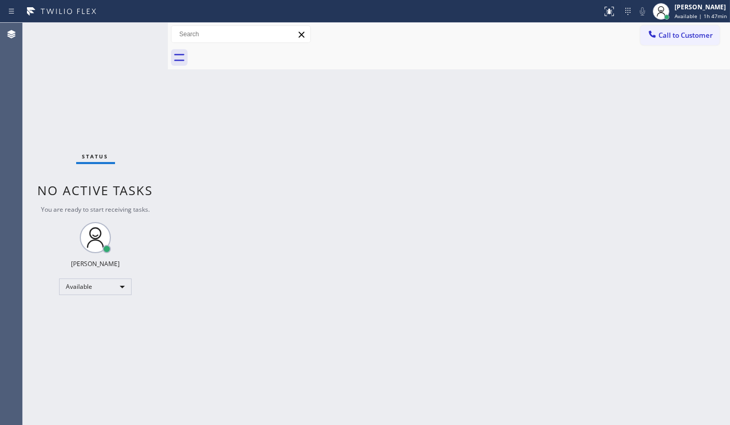
drag, startPoint x: 127, startPoint y: 133, endPoint x: 471, endPoint y: 108, distance: 344.4
click at [136, 134] on div "Status No active tasks You are ready to start receiving tasks. JENIZA ALCAYDE A…" at bounding box center [95, 224] width 145 height 403
click at [681, 1] on div "JENIZA ALCAYDE Available | 1h 47min" at bounding box center [690, 11] width 80 height 23
click at [43, 126] on div "Status No active tasks You are ready to start receiving tasks. JENIZA ALCAYDE A…" at bounding box center [95, 224] width 145 height 403
click at [689, 12] on span "Available | 1h 48min" at bounding box center [701, 15] width 52 height 7
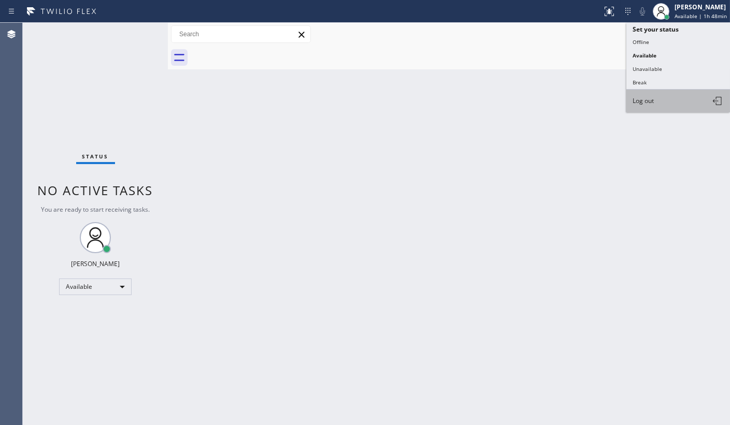
click at [675, 101] on button "Log out" at bounding box center [678, 101] width 104 height 23
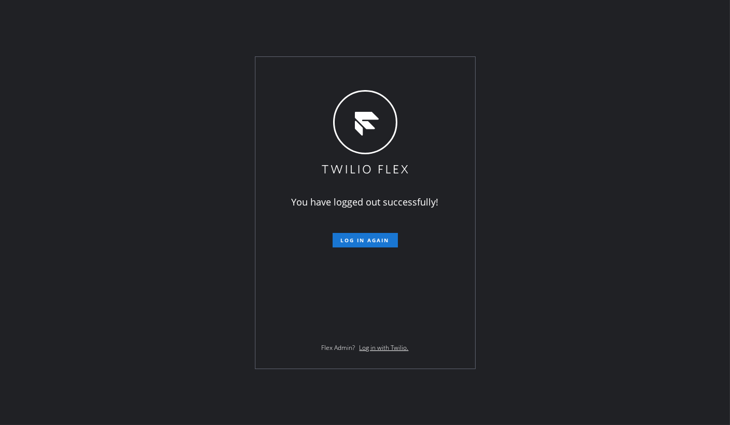
click at [33, 404] on div "You have logged out successfully! Log in again Flex Admin? Log in with Twilio." at bounding box center [365, 212] width 730 height 425
drag, startPoint x: 351, startPoint y: 377, endPoint x: 360, endPoint y: 366, distance: 14.0
click at [351, 376] on div "You have logged out successfully! Log in again Flex Admin? Log in with Twilio." at bounding box center [365, 212] width 730 height 425
click at [360, 366] on div "You have logged out successfully! Log in again Flex Admin? Log in with Twilio." at bounding box center [365, 213] width 220 height 312
